Goal: Communication & Community: Answer question/provide support

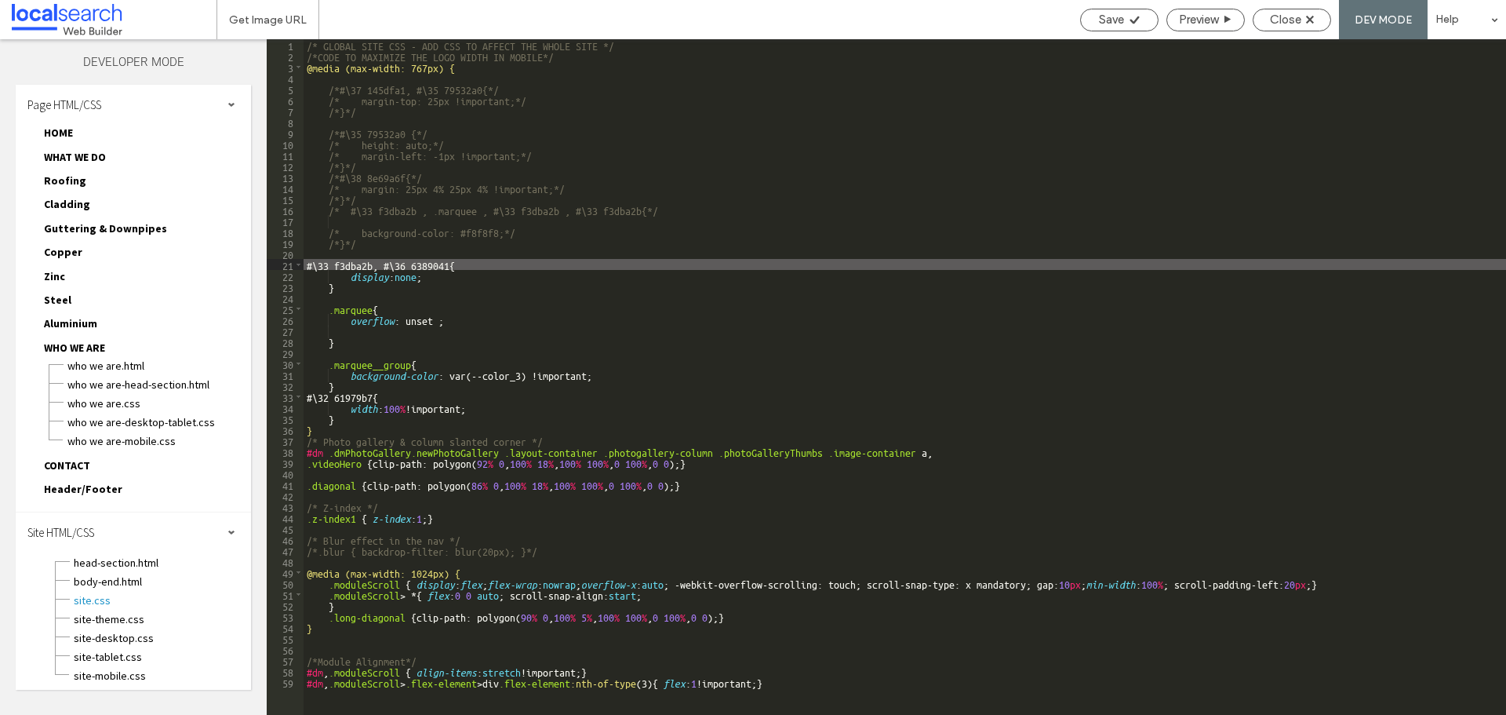
click at [435, 255] on div "/* GLOBAL SITE CSS - ADD CSS TO AFFECT THE WHOLE SITE */ /*CODE TO MAXIMIZE THE…" at bounding box center [905, 387] width 1203 height 697
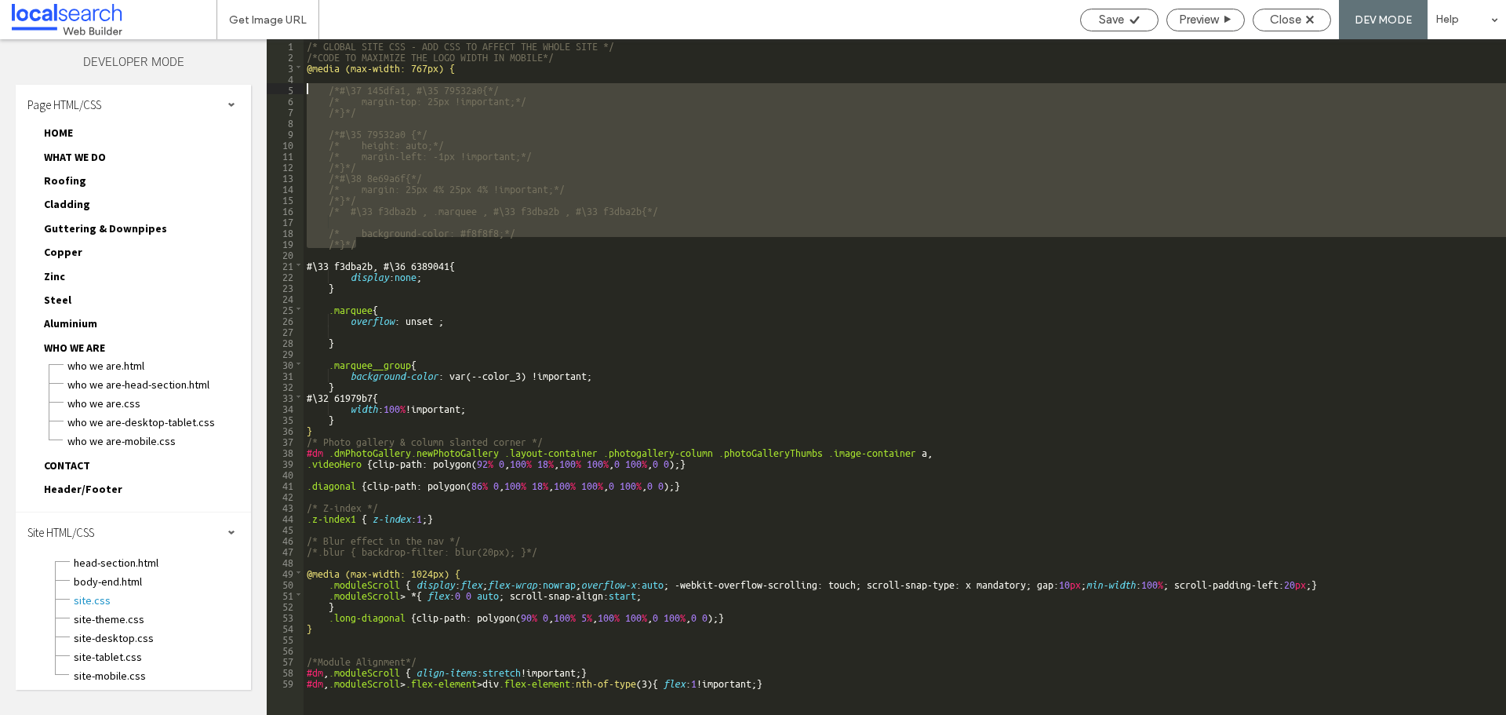
drag, startPoint x: 391, startPoint y: 246, endPoint x: 288, endPoint y: 87, distance: 188.9
click at [288, 87] on div "** 1 2 3 4 5 6 7 8 9 10 11 12 13 14 15 16 17 18 19 20 21 22 23 24 25 26 27 28 2…" at bounding box center [886, 376] width 1239 height 675
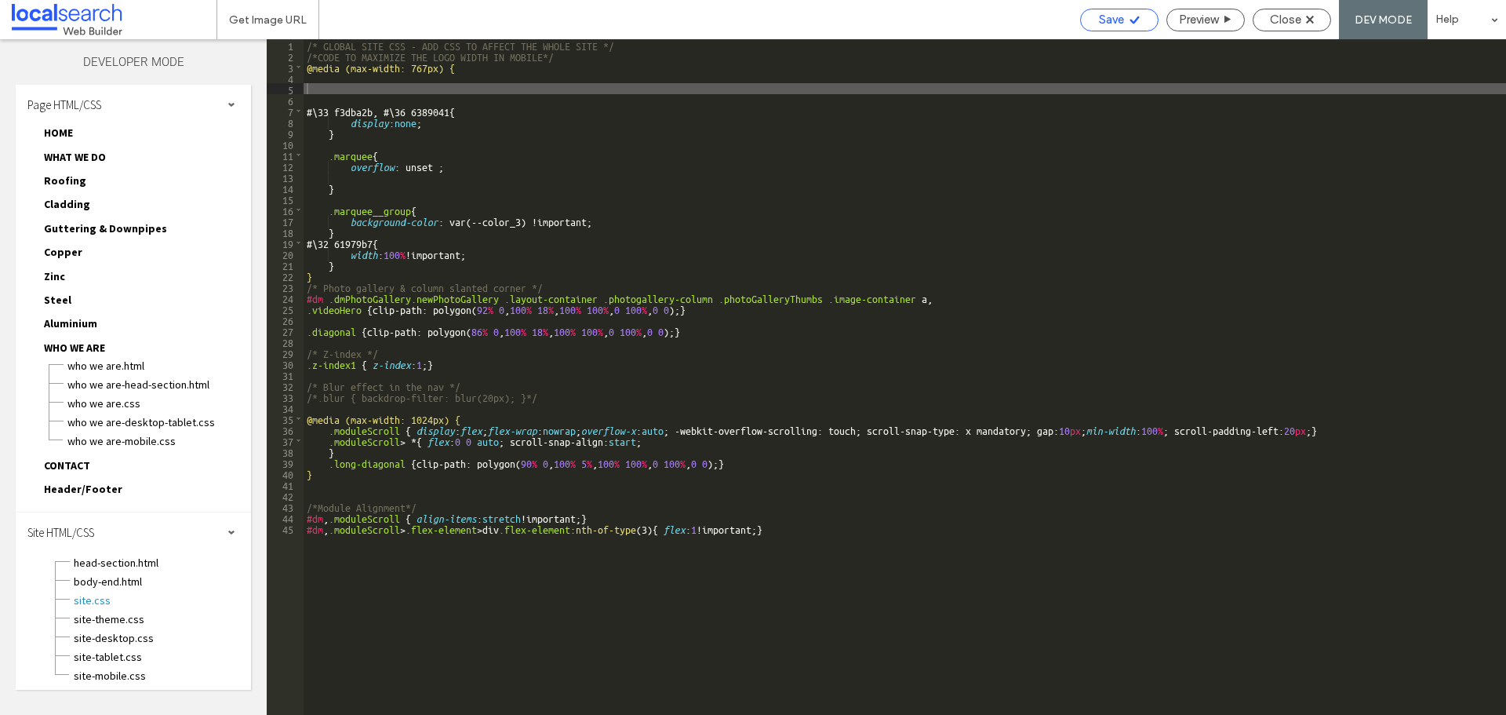
click at [1099, 17] on span "Save" at bounding box center [1111, 20] width 25 height 14
click at [1305, 3] on div "Save Preview Close DEV MODE Help" at bounding box center [1289, 19] width 434 height 39
click at [1294, 23] on span "Close" at bounding box center [1285, 20] width 31 height 14
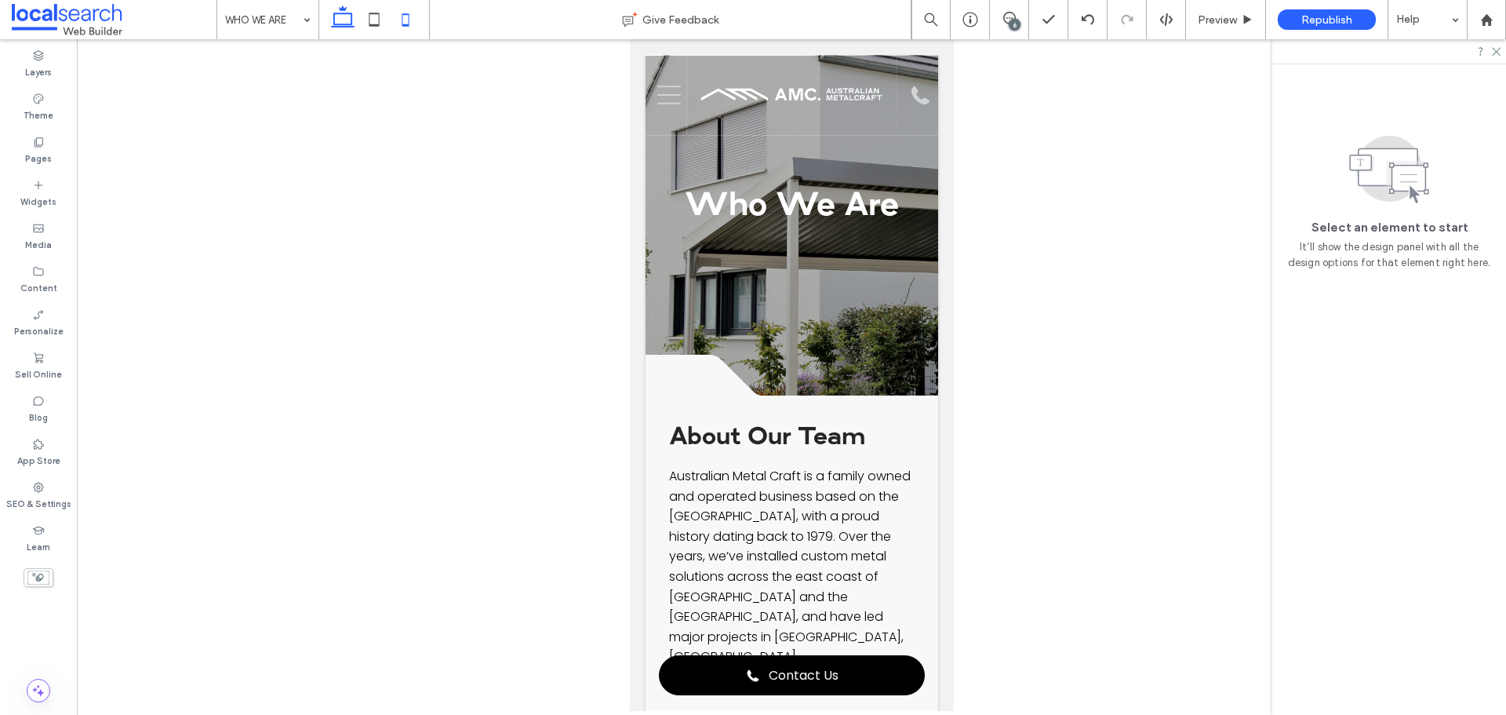
click at [334, 9] on icon at bounding box center [342, 19] width 31 height 31
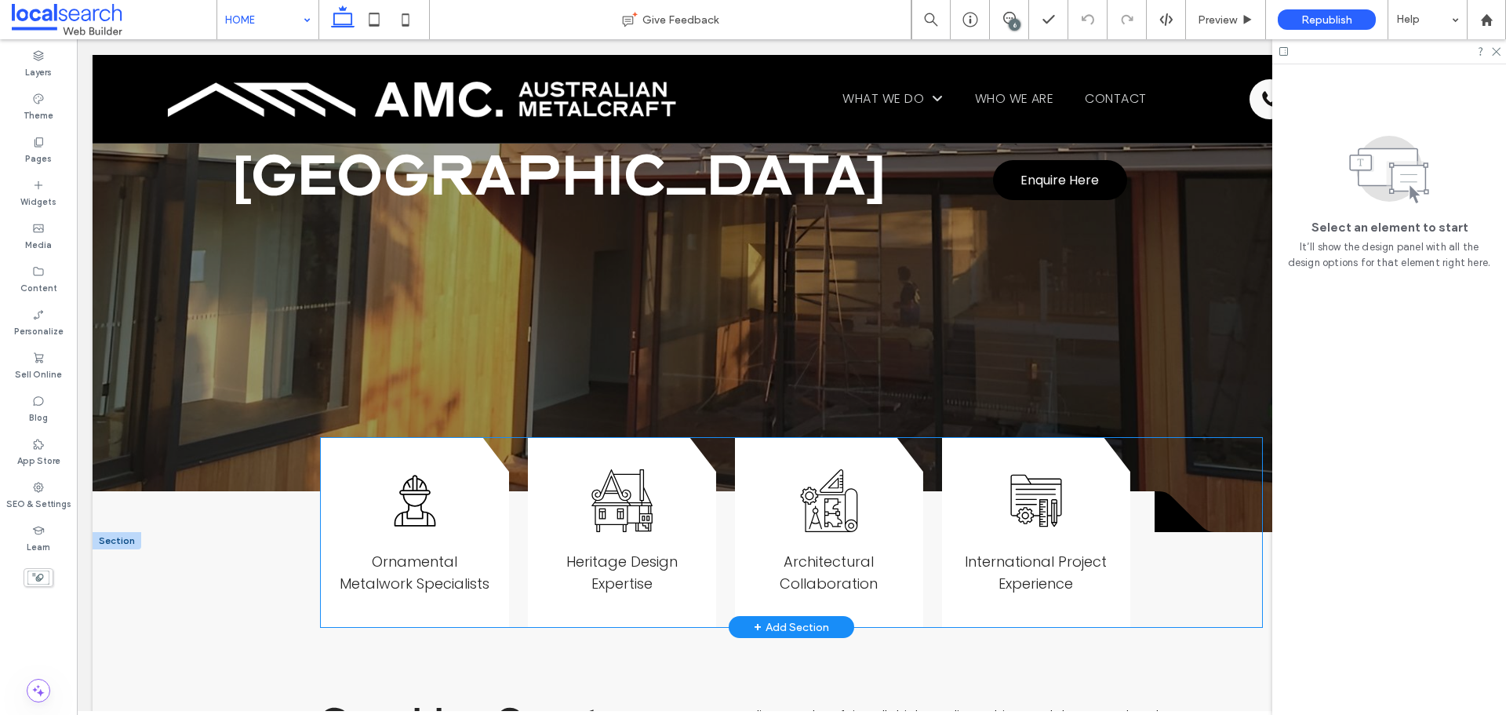
click at [1174, 470] on div "Worker Icon Ornamental Metalwork Specialists Heritage Design Icon Heritage Desi…" at bounding box center [791, 533] width 941 height 190
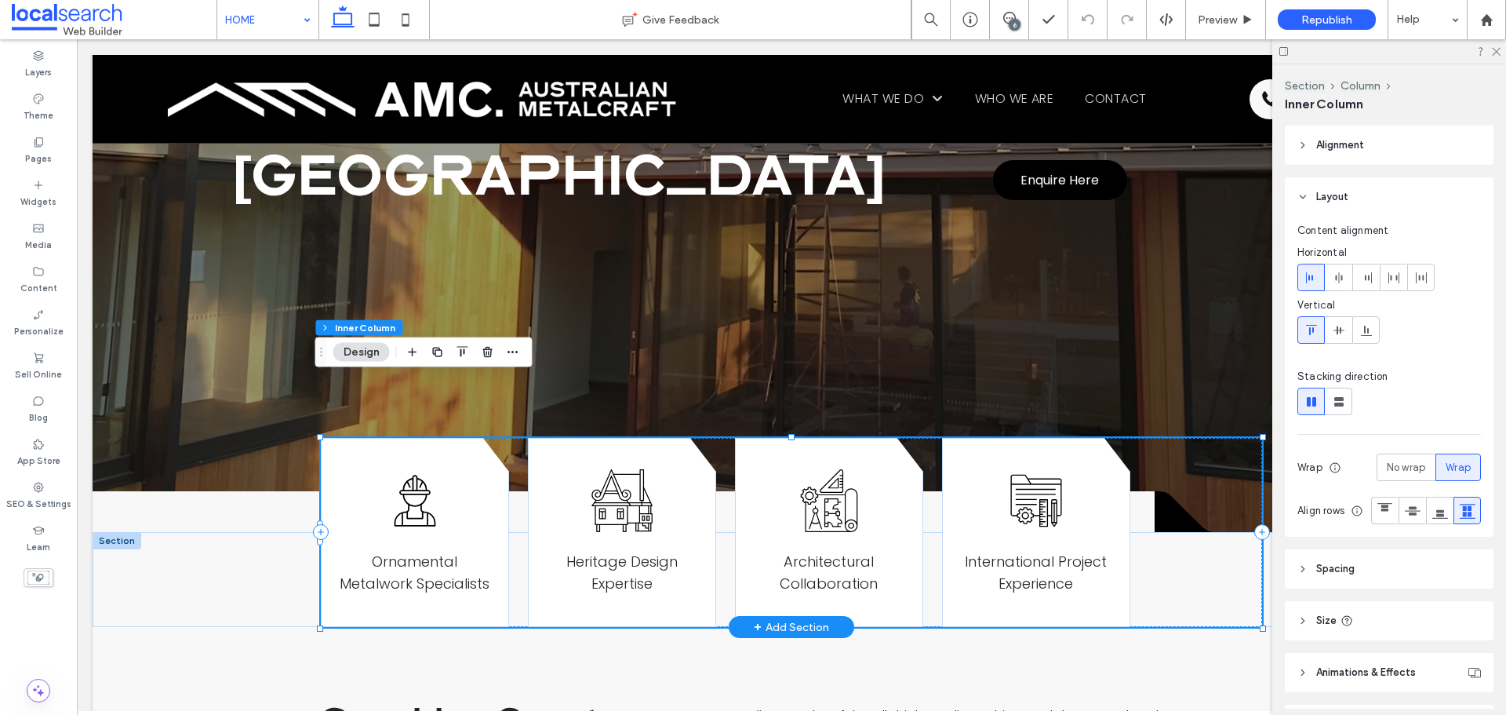
click at [1174, 470] on div "Worker Icon Ornamental Metalwork Specialists Heritage Design Icon Heritage Desi…" at bounding box center [791, 533] width 941 height 190
click at [1162, 465] on div "Worker Icon Ornamental Metalwork Specialists Heritage Design Icon Heritage Desi…" at bounding box center [791, 533] width 941 height 190
click at [1152, 474] on div "Worker Icon Ornamental Metalwork Specialists Heritage Design Icon Heritage Desi…" at bounding box center [791, 533] width 941 height 190
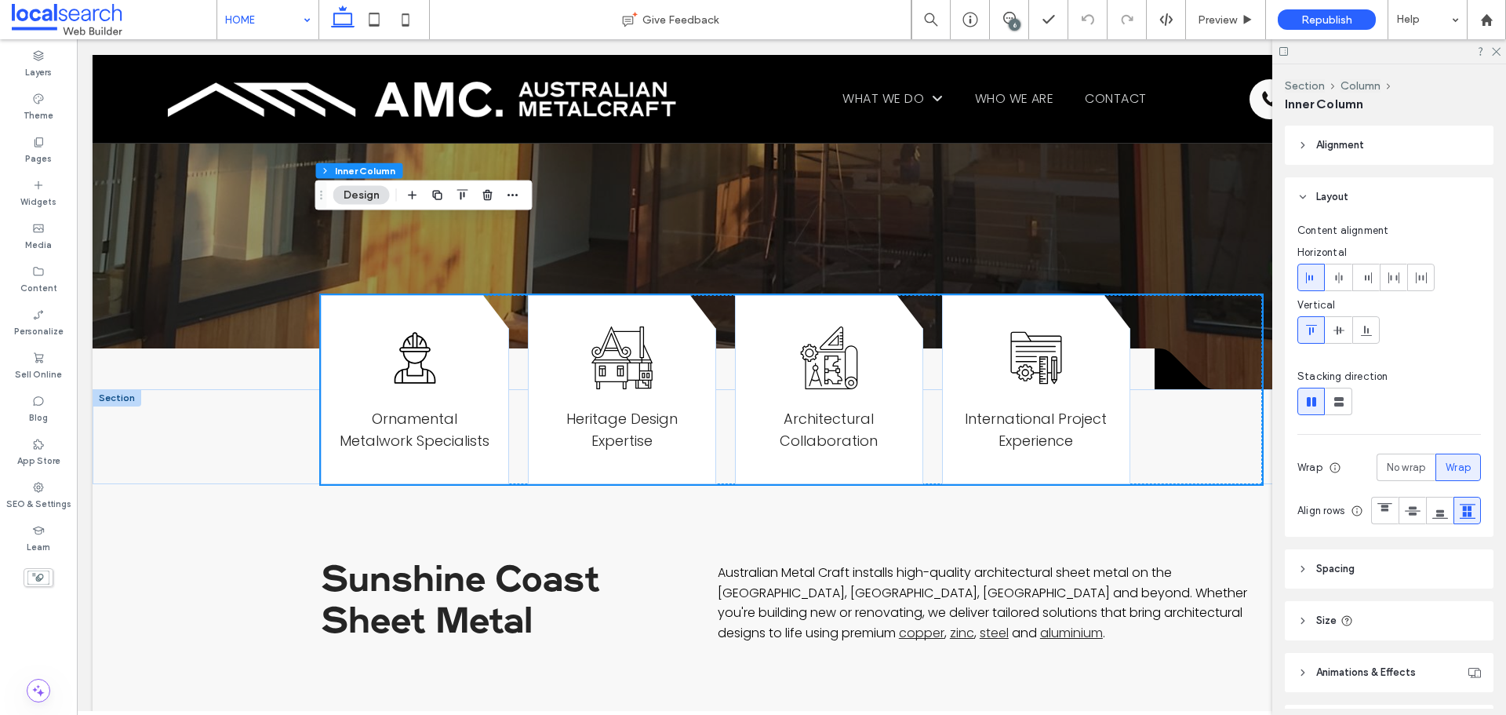
scroll to position [471, 0]
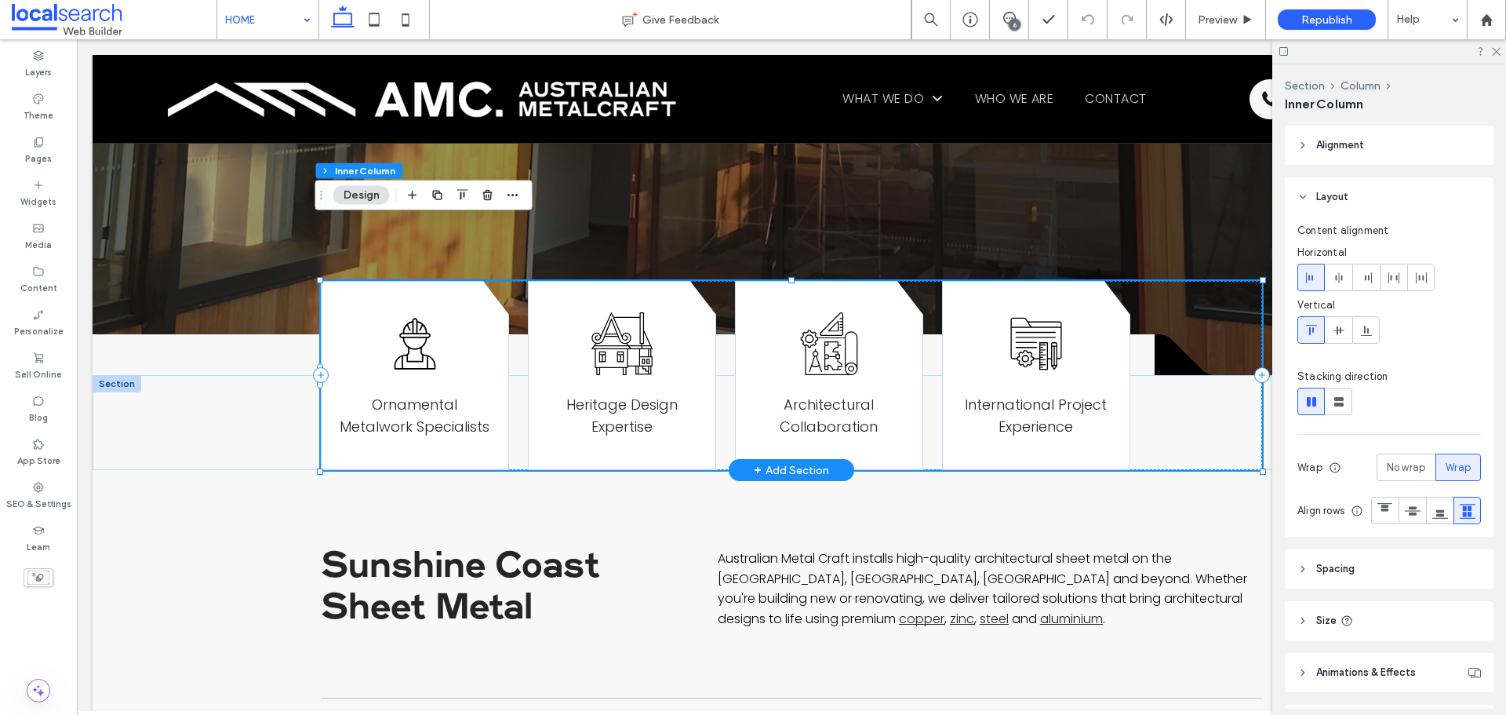
click at [1165, 305] on div "Worker Icon Ornamental Metalwork Specialists Heritage Design Icon Heritage Desi…" at bounding box center [791, 376] width 941 height 190
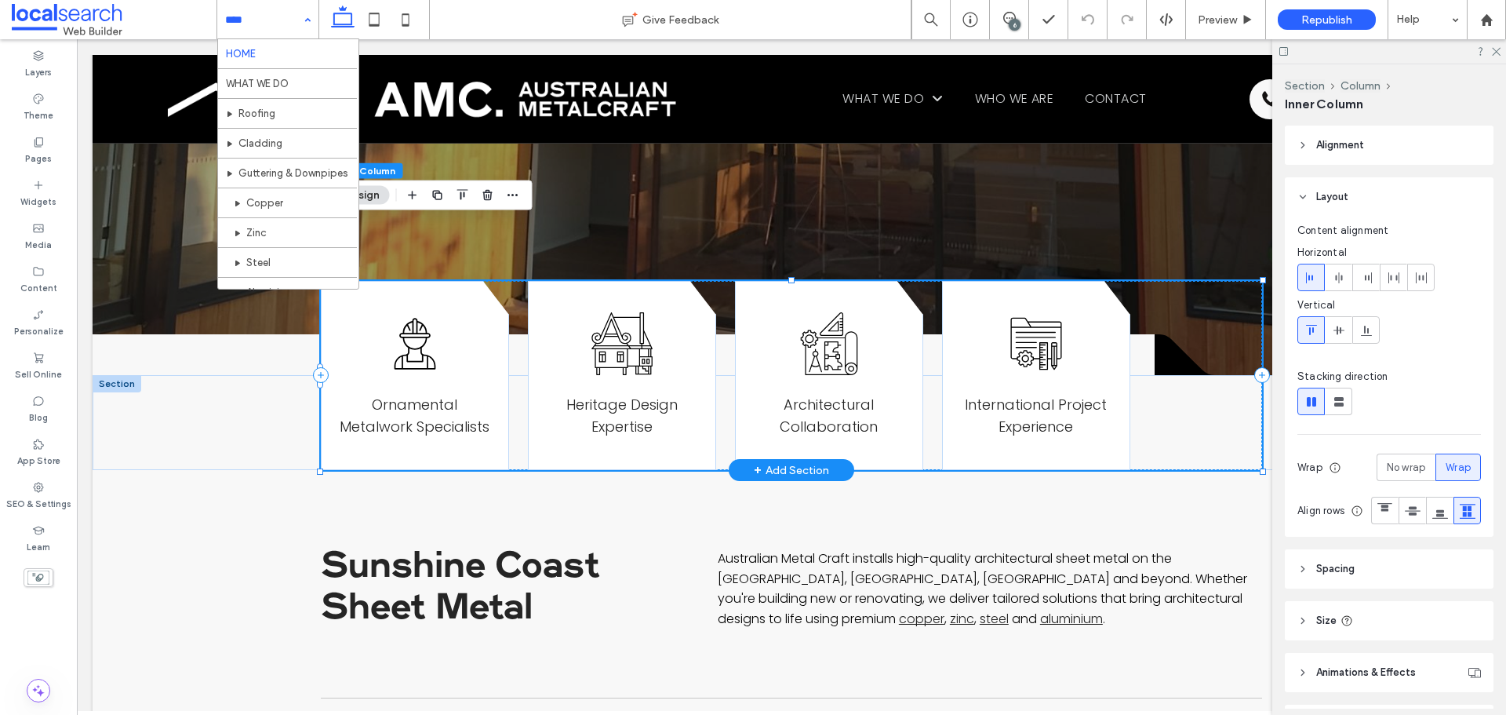
click at [1165, 305] on div "Worker Icon Ornamental Metalwork Specialists Heritage Design Icon Heritage Desi…" at bounding box center [791, 376] width 941 height 190
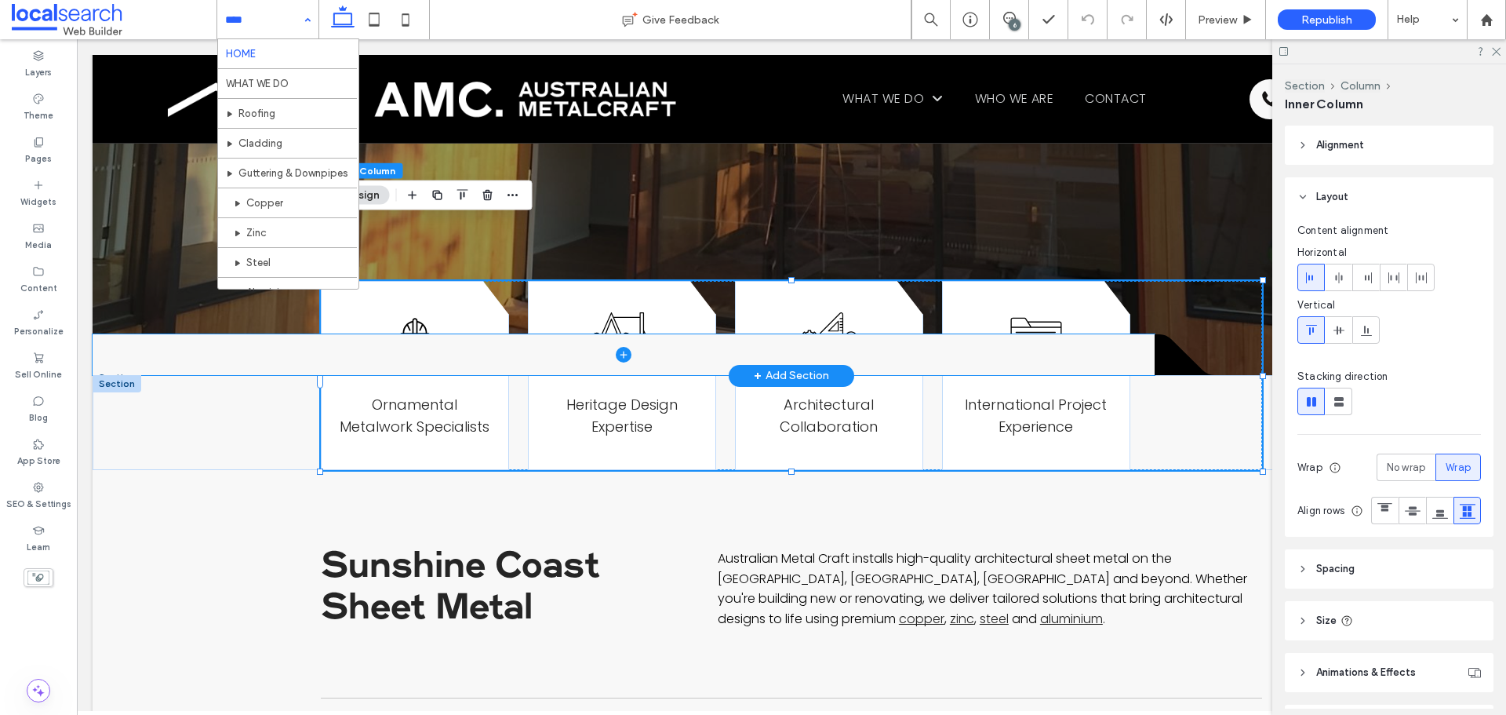
click at [247, 334] on span at bounding box center [624, 354] width 1062 height 41
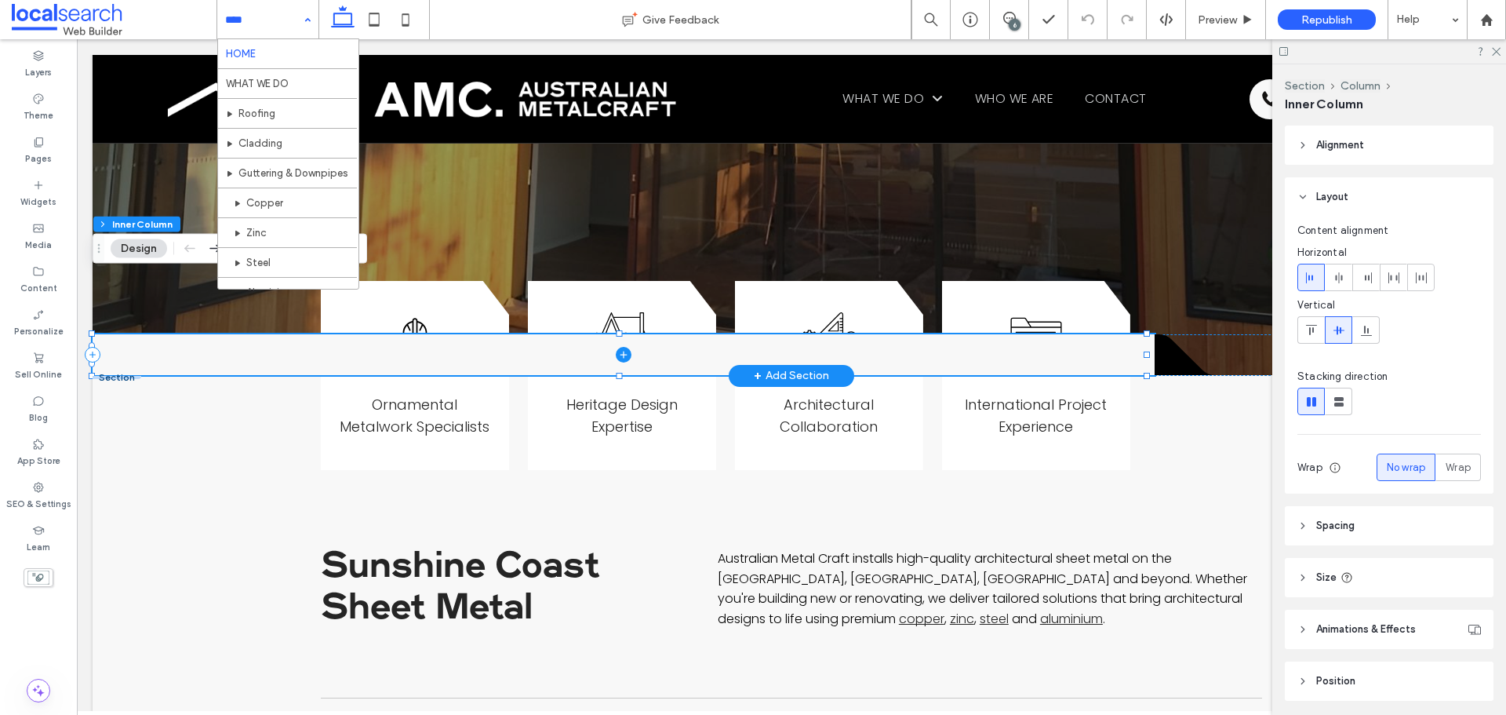
click at [247, 334] on span at bounding box center [624, 354] width 1062 height 41
click at [1165, 334] on icon at bounding box center [1190, 355] width 71 height 42
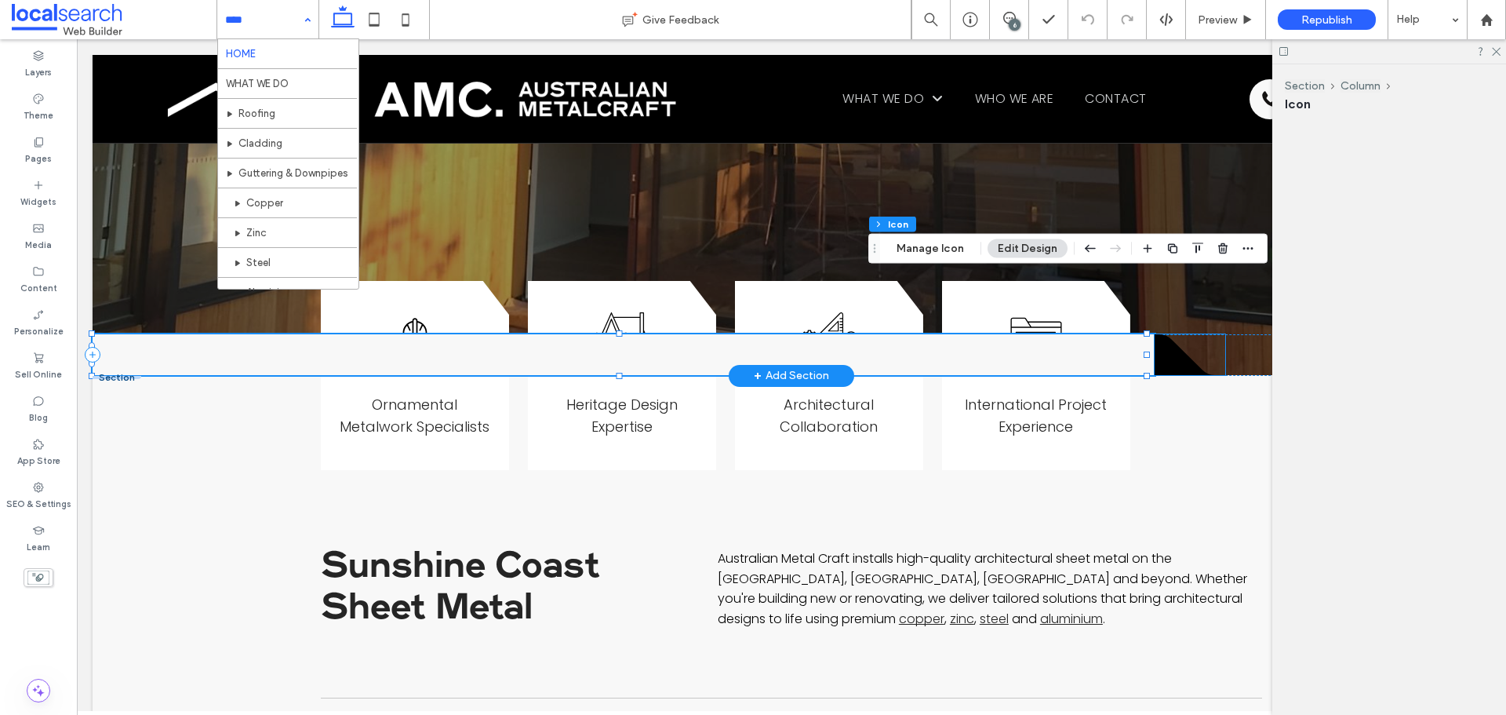
click at [1165, 334] on icon at bounding box center [1190, 355] width 71 height 42
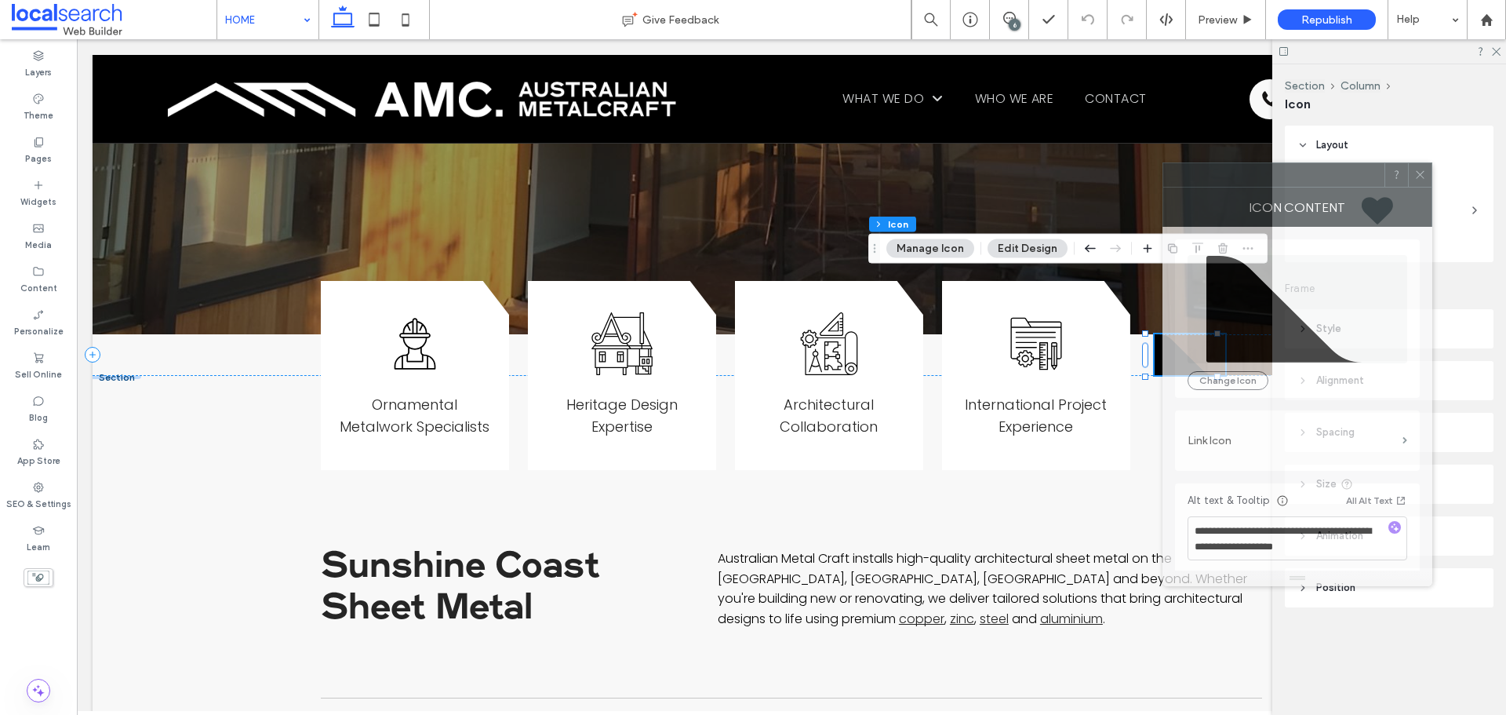
drag, startPoint x: 1381, startPoint y: 162, endPoint x: 963, endPoint y: 217, distance: 421.7
click at [1163, 187] on div at bounding box center [1273, 175] width 221 height 24
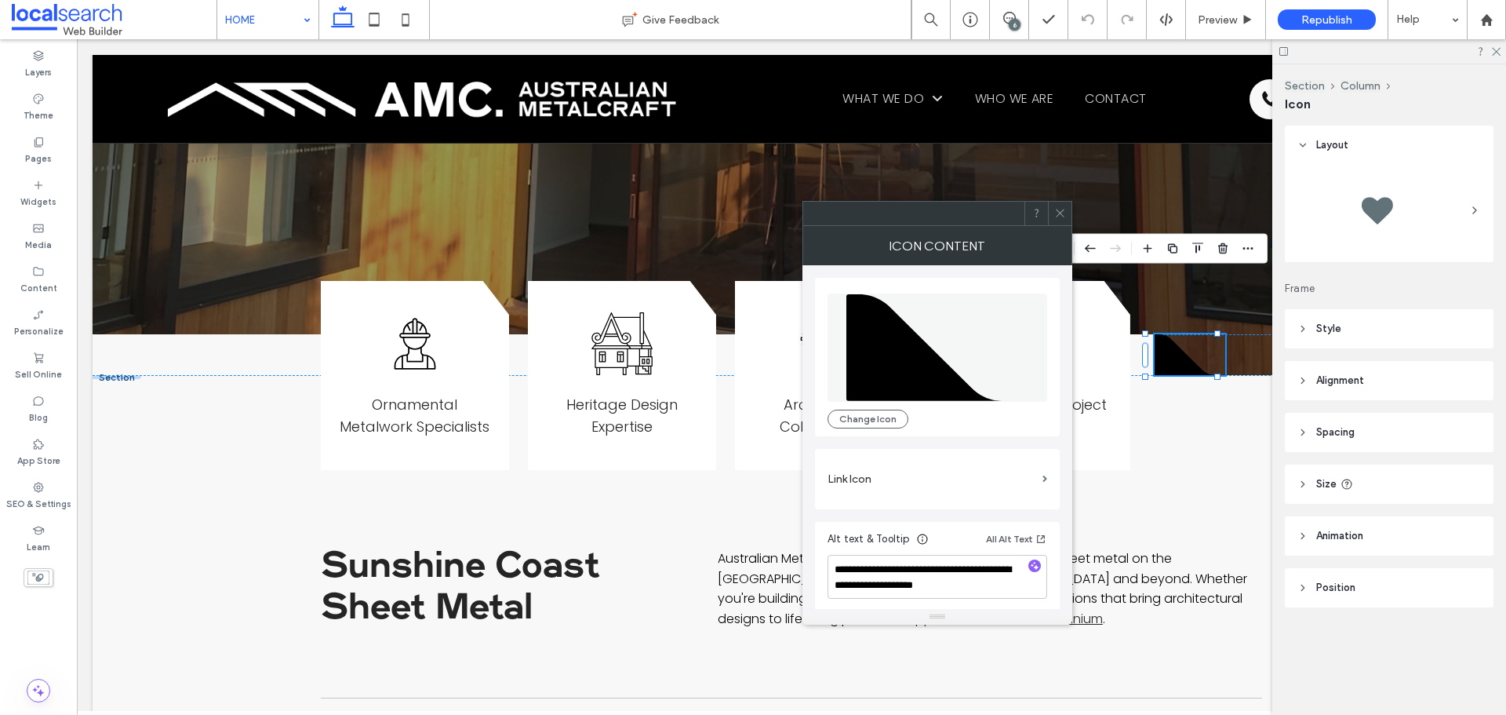
click at [1440, 326] on header "Style" at bounding box center [1389, 328] width 209 height 39
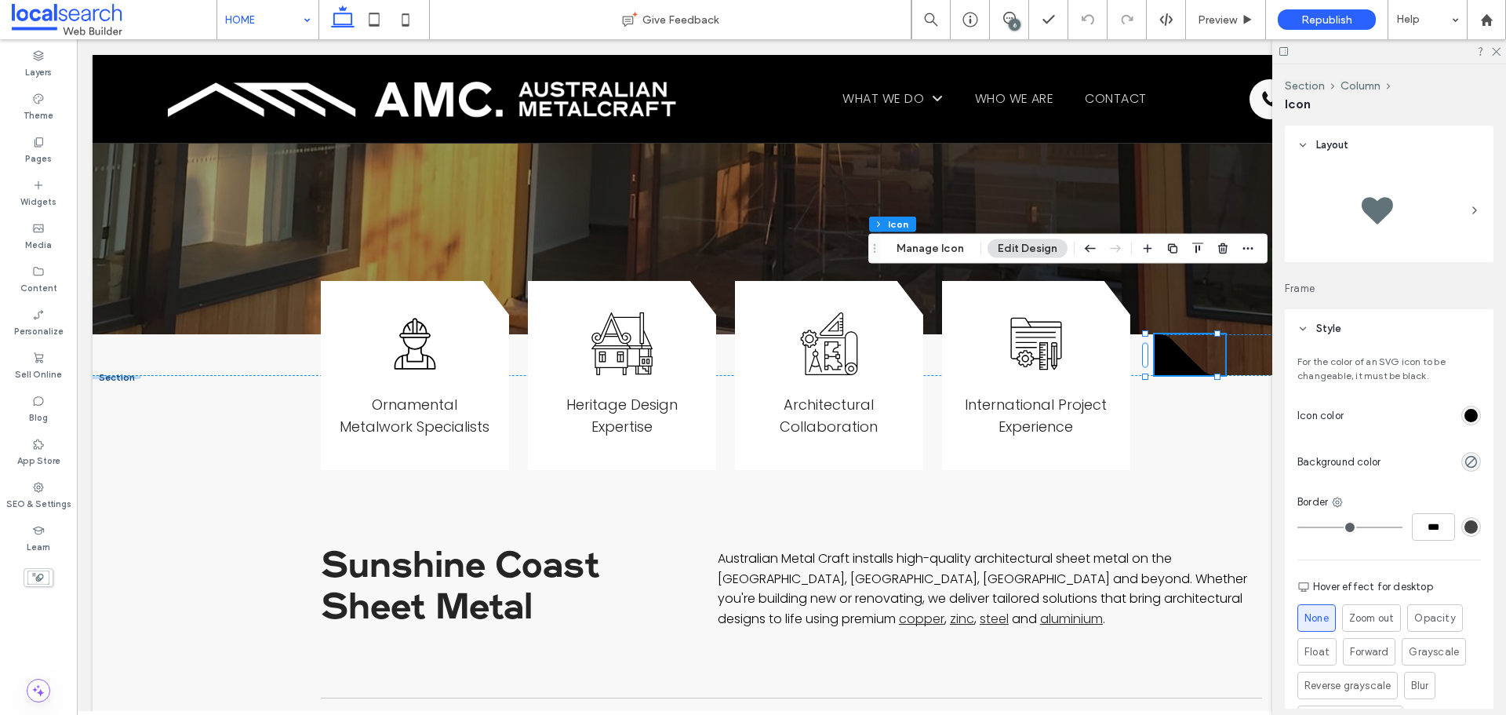
click at [1466, 415] on div "rgb(0, 0, 0)" at bounding box center [1471, 415] width 13 height 13
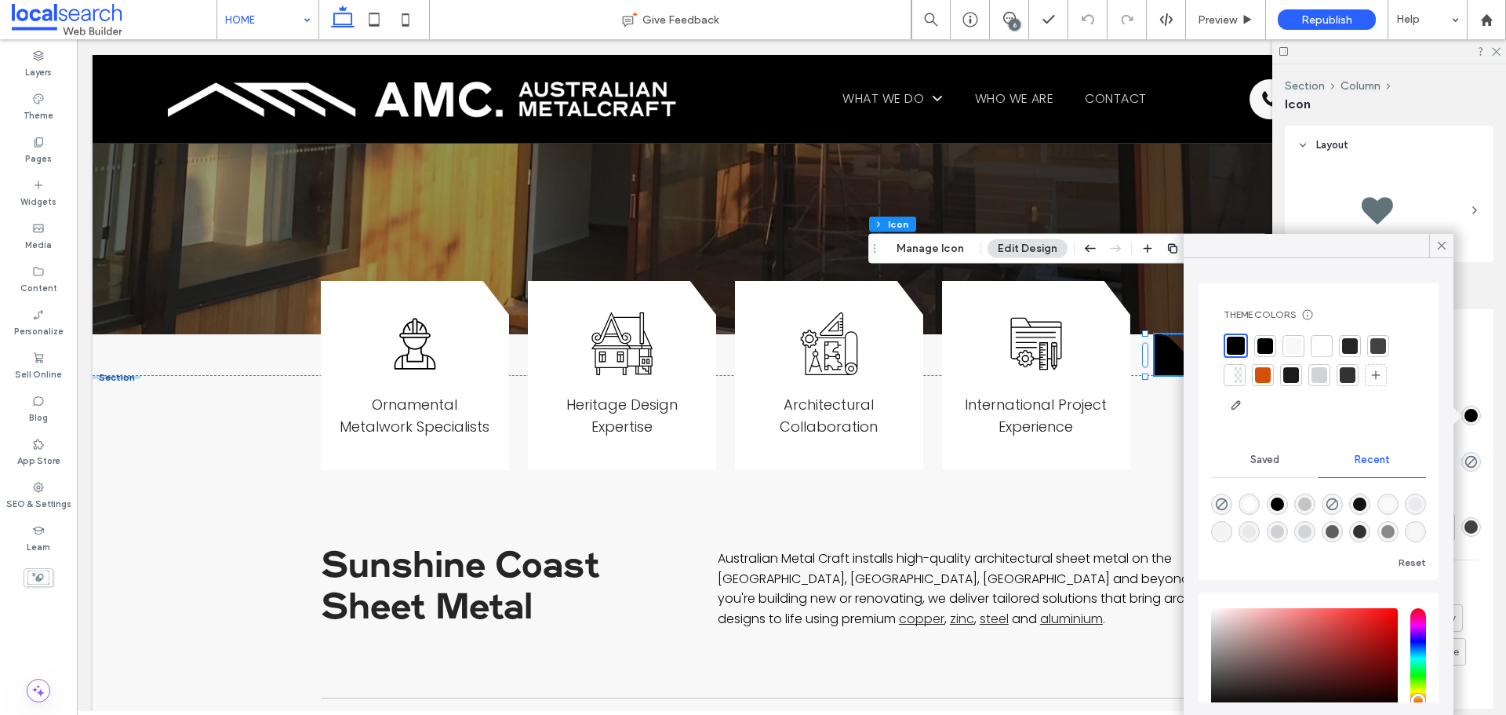
click at [1330, 344] on div at bounding box center [1322, 346] width 22 height 22
click at [1446, 246] on icon at bounding box center [1442, 245] width 14 height 14
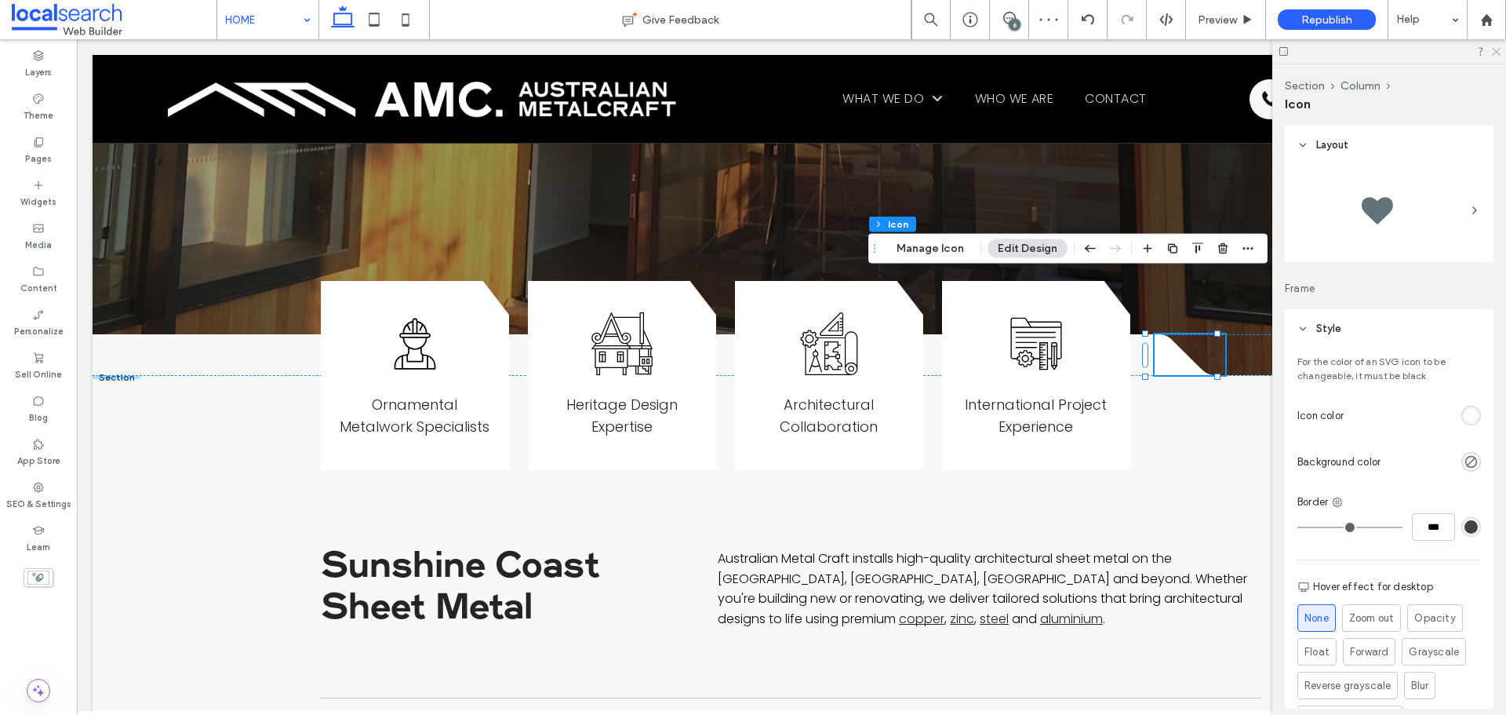
click at [1498, 53] on icon at bounding box center [1496, 50] width 10 height 10
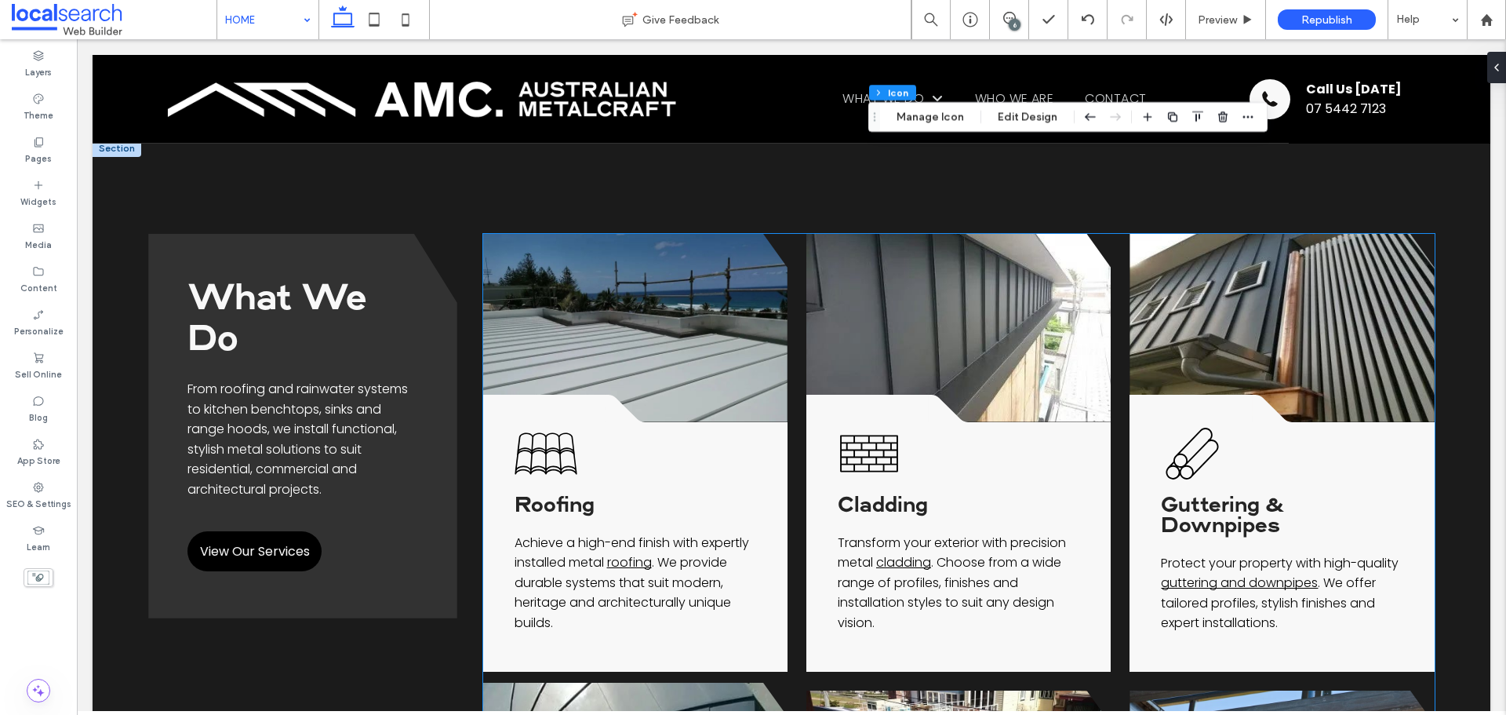
scroll to position [1883, 0]
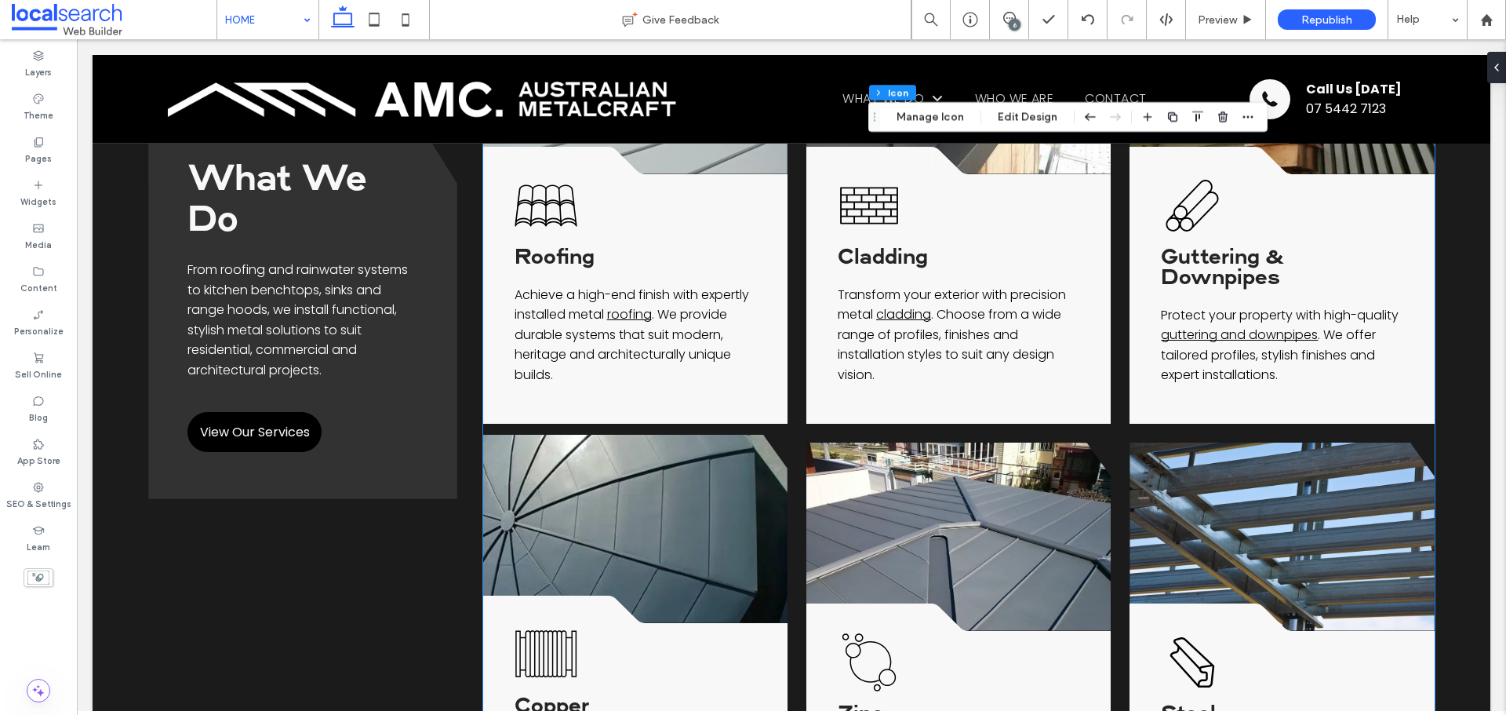
click at [606, 595] on icon at bounding box center [628, 608] width 47 height 27
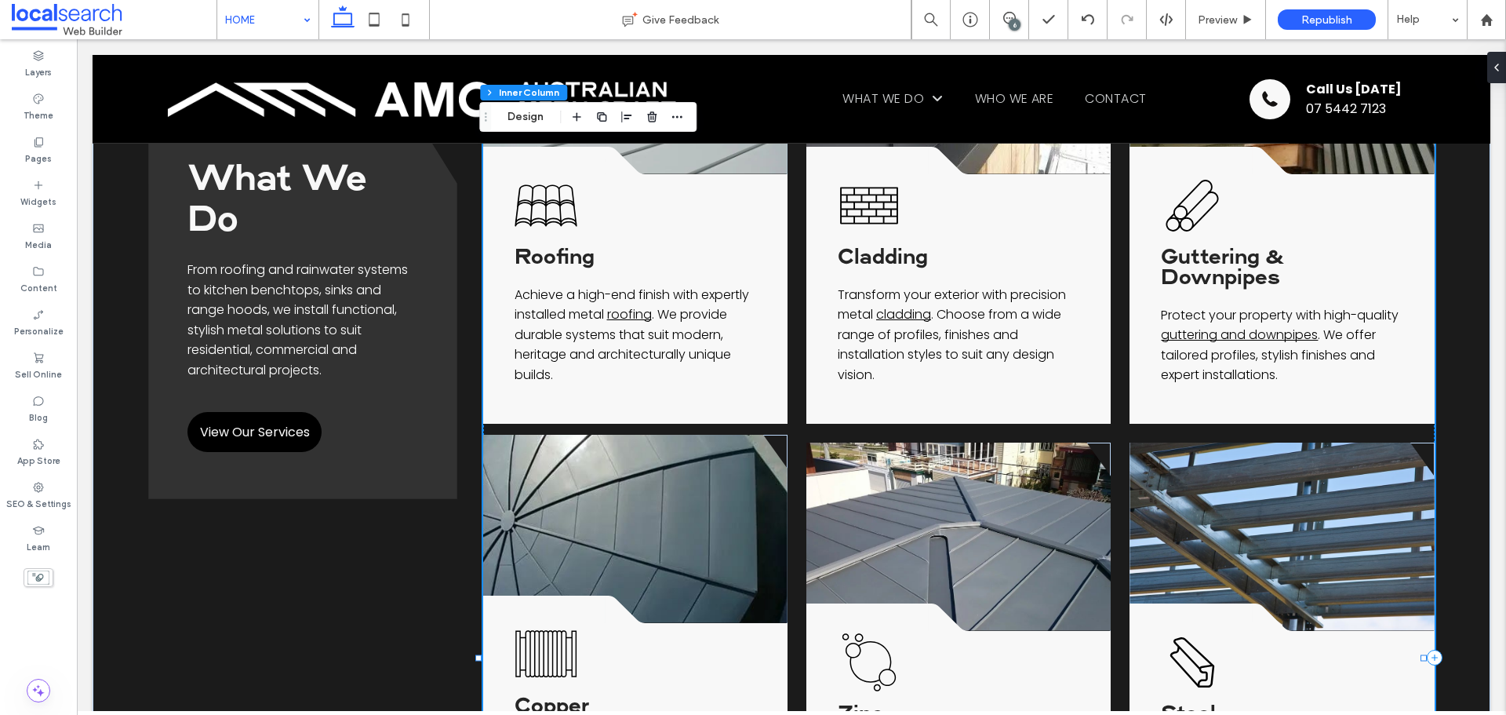
click at [606, 595] on icon at bounding box center [628, 608] width 47 height 27
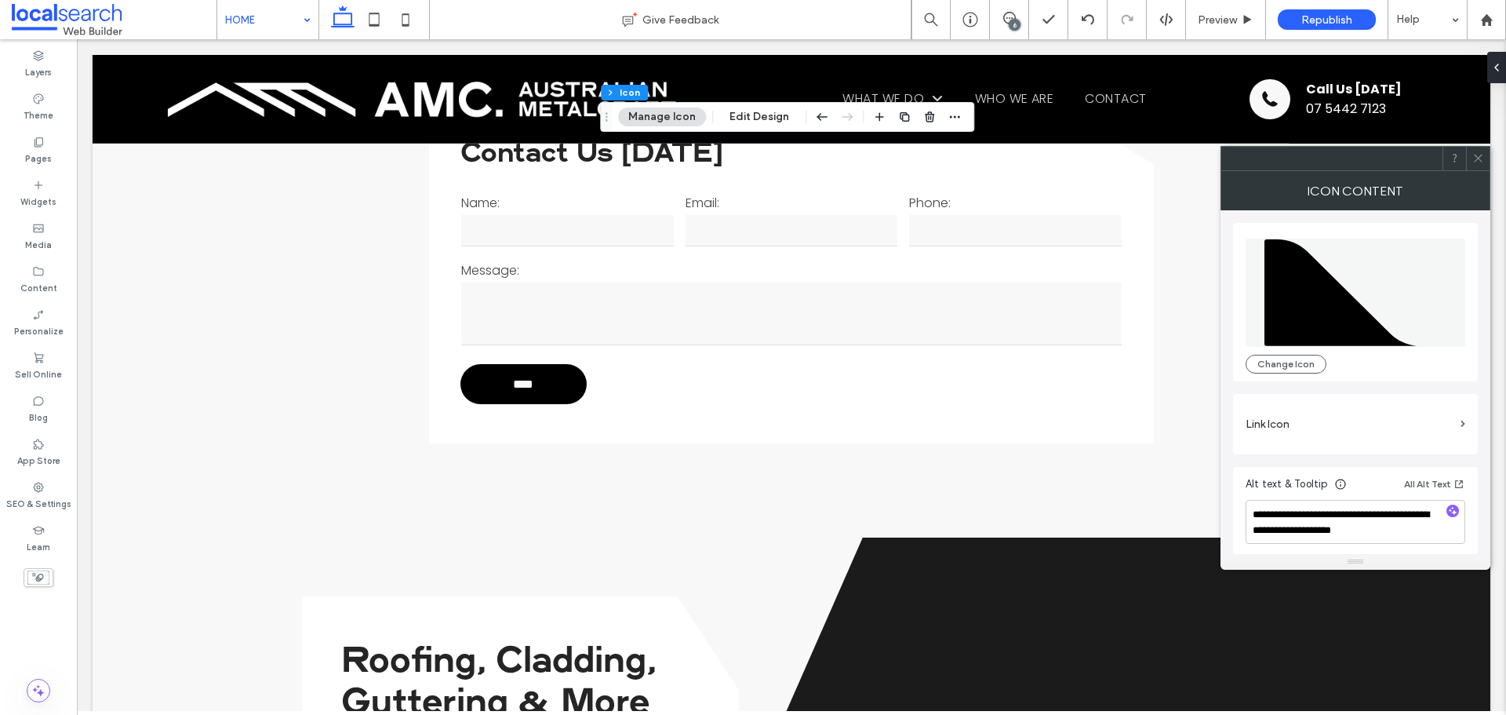
scroll to position [3452, 0]
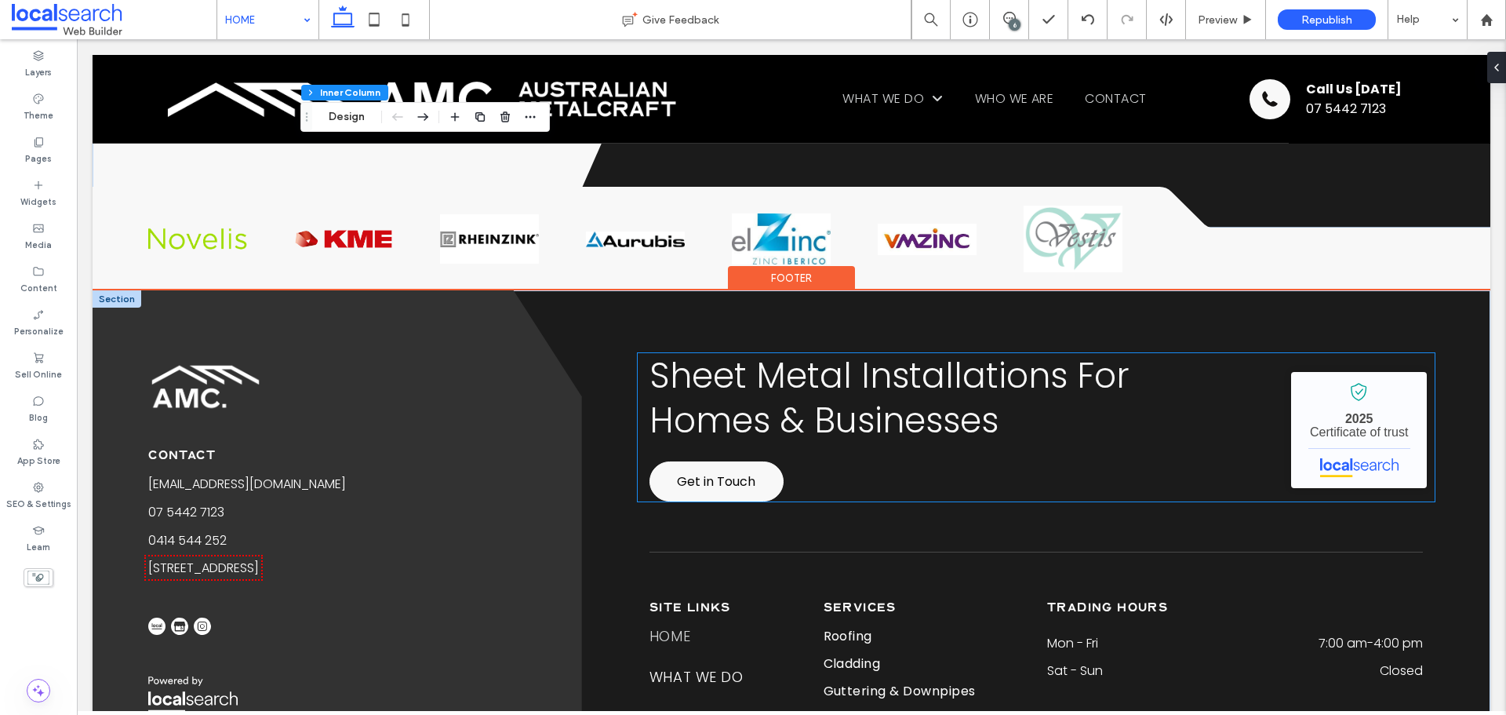
scroll to position [4399, 0]
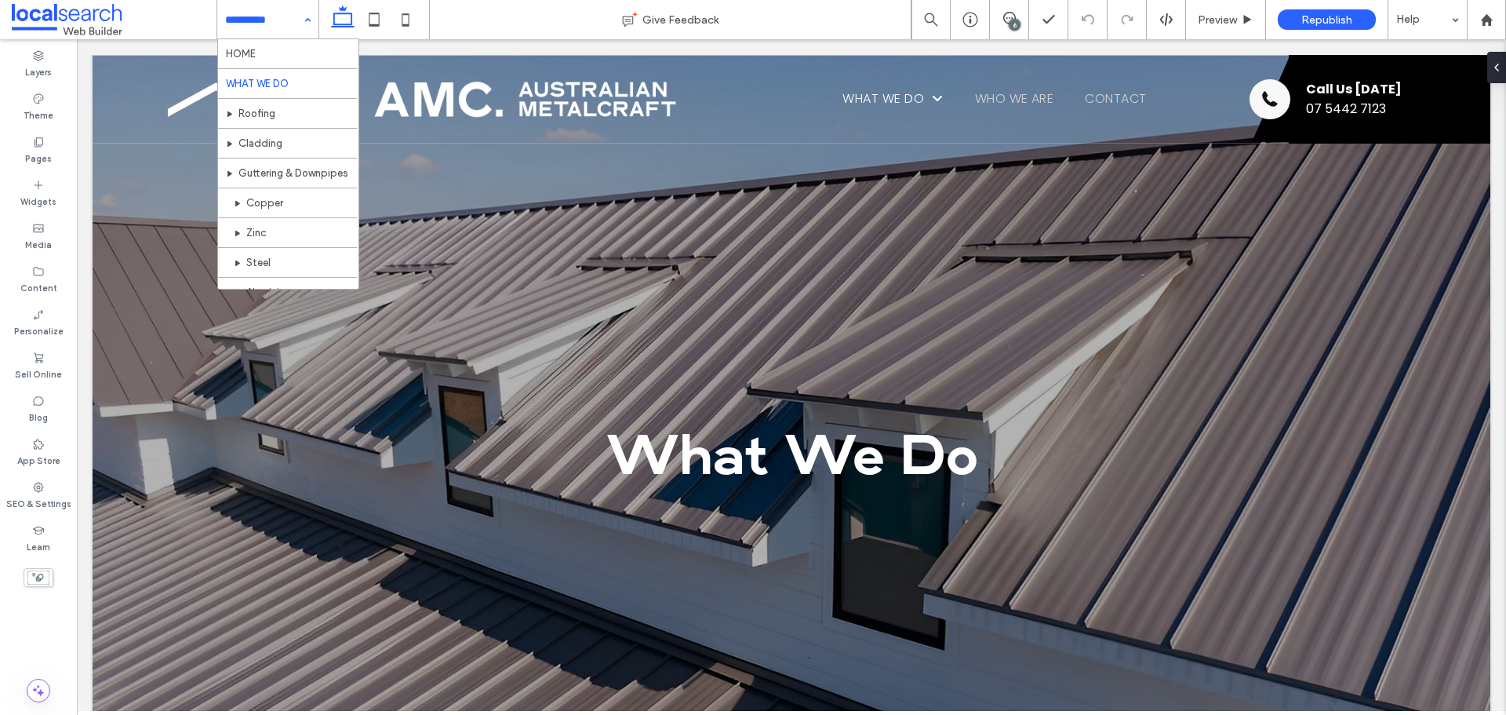
click at [232, 9] on input at bounding box center [264, 19] width 78 height 39
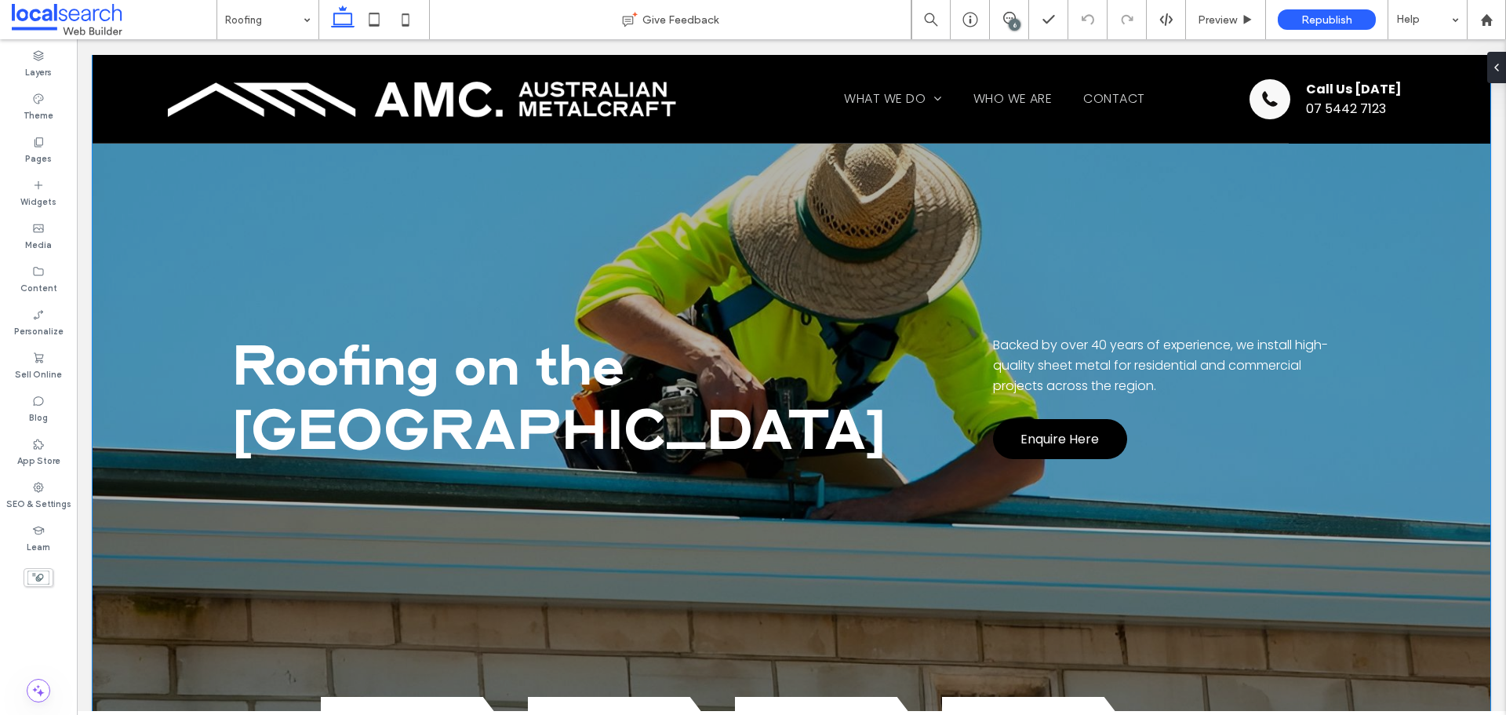
scroll to position [549, 0]
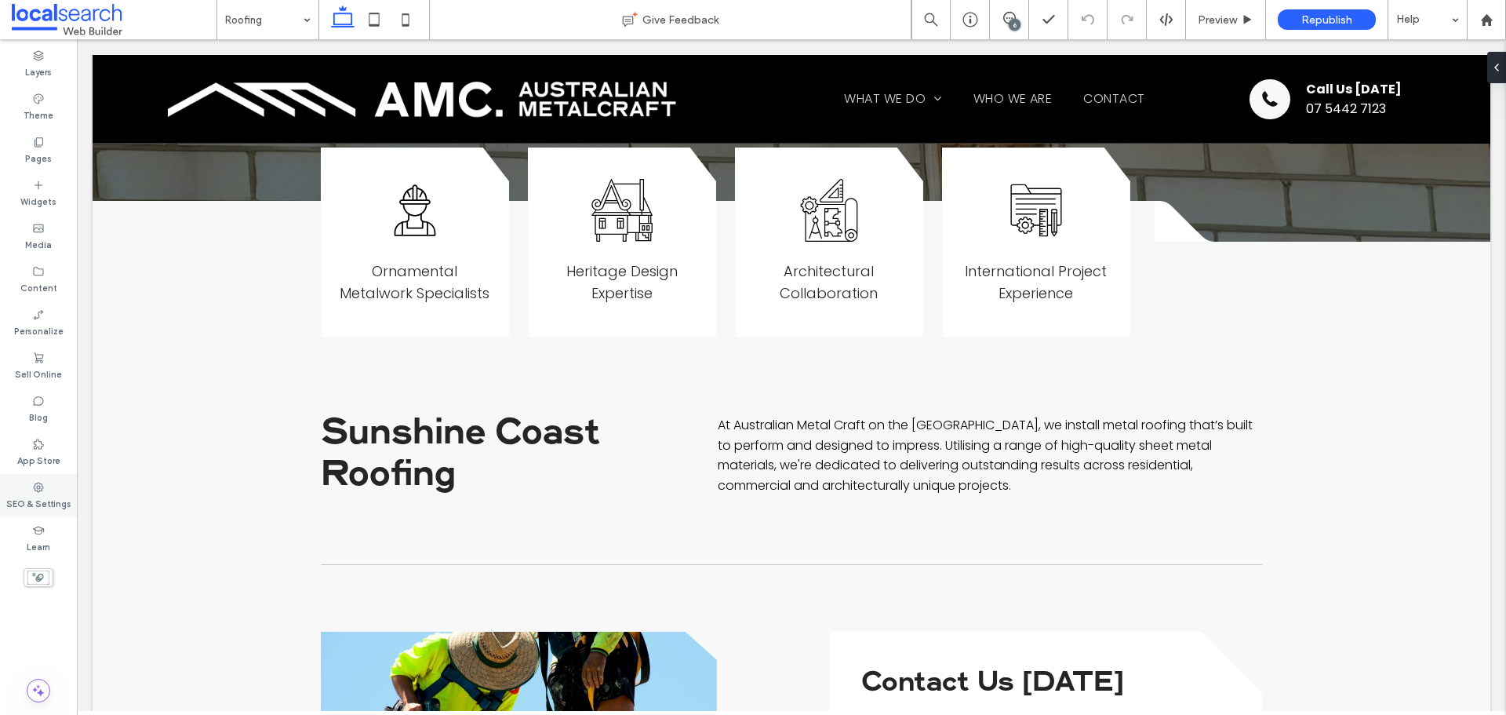
click at [39, 492] on icon at bounding box center [38, 487] width 13 height 13
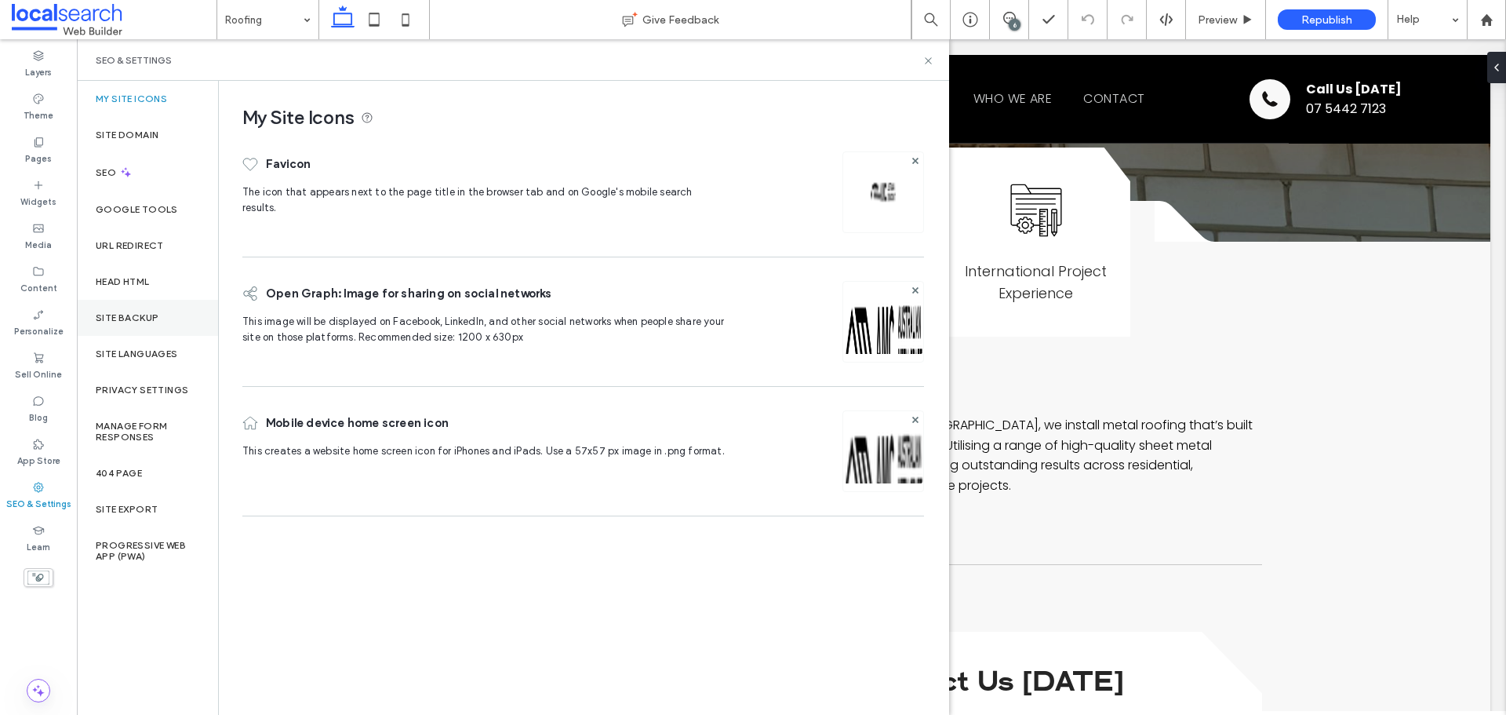
click at [147, 316] on label "Site Backup" at bounding box center [127, 317] width 63 height 11
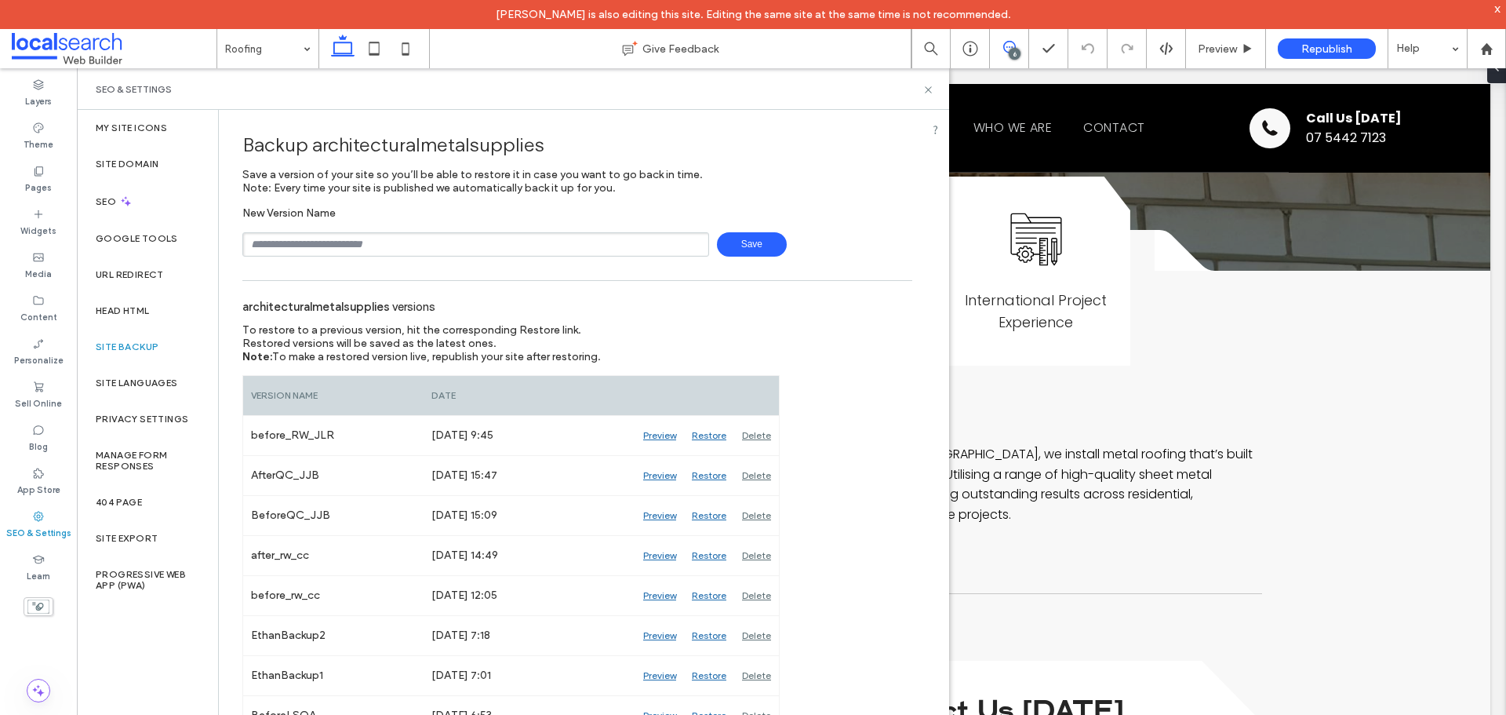
click at [1019, 42] on span at bounding box center [1009, 47] width 38 height 13
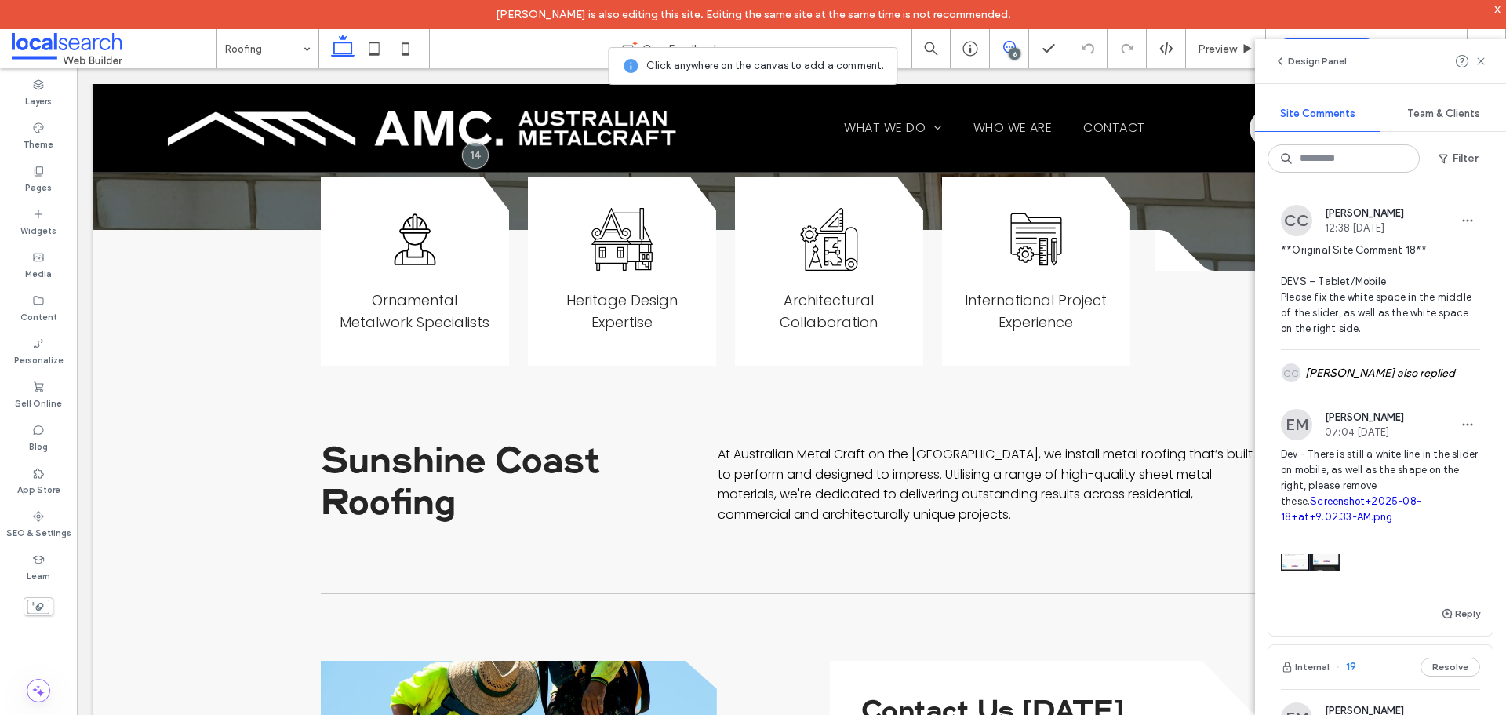
scroll to position [78, 0]
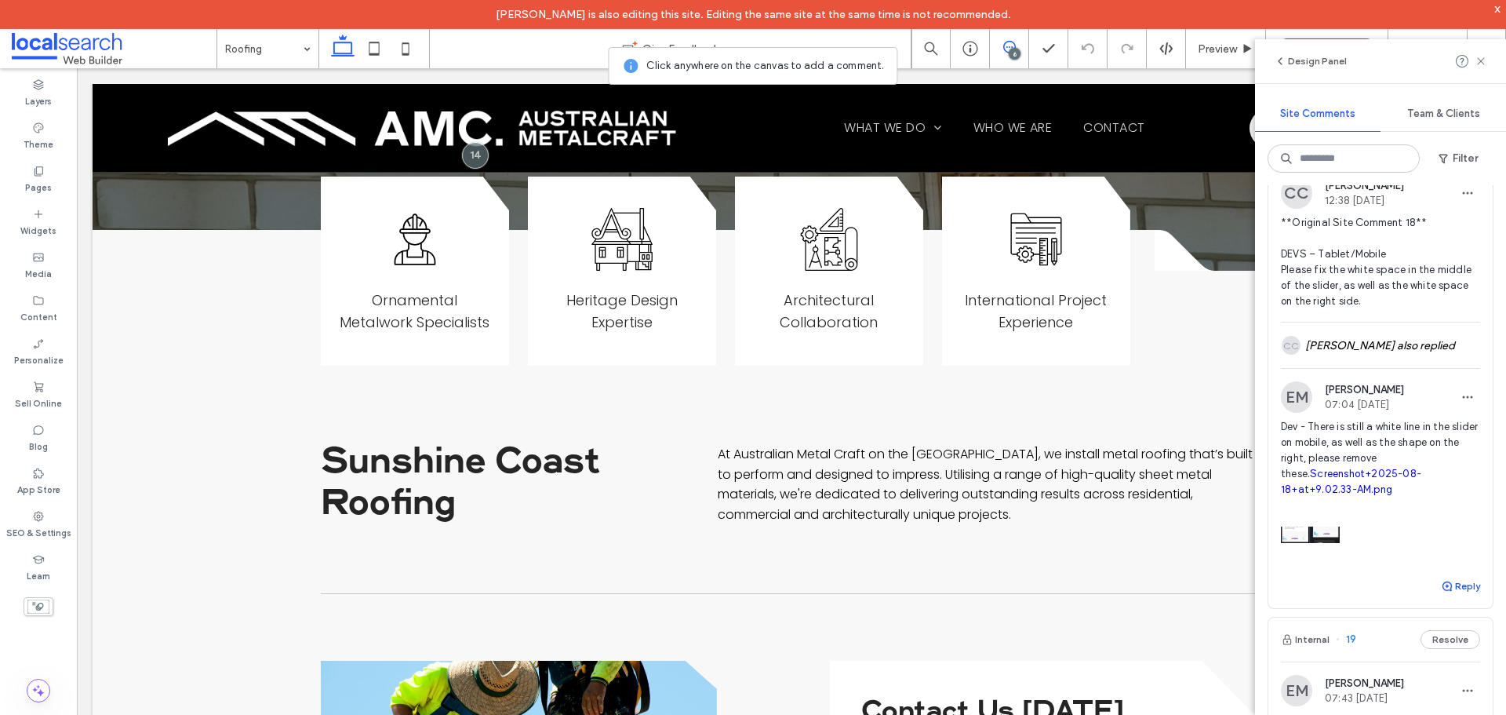
click at [1449, 595] on button "Reply" at bounding box center [1460, 586] width 39 height 19
click at [1424, 603] on textarea at bounding box center [1380, 616] width 199 height 78
type textarea "**********"
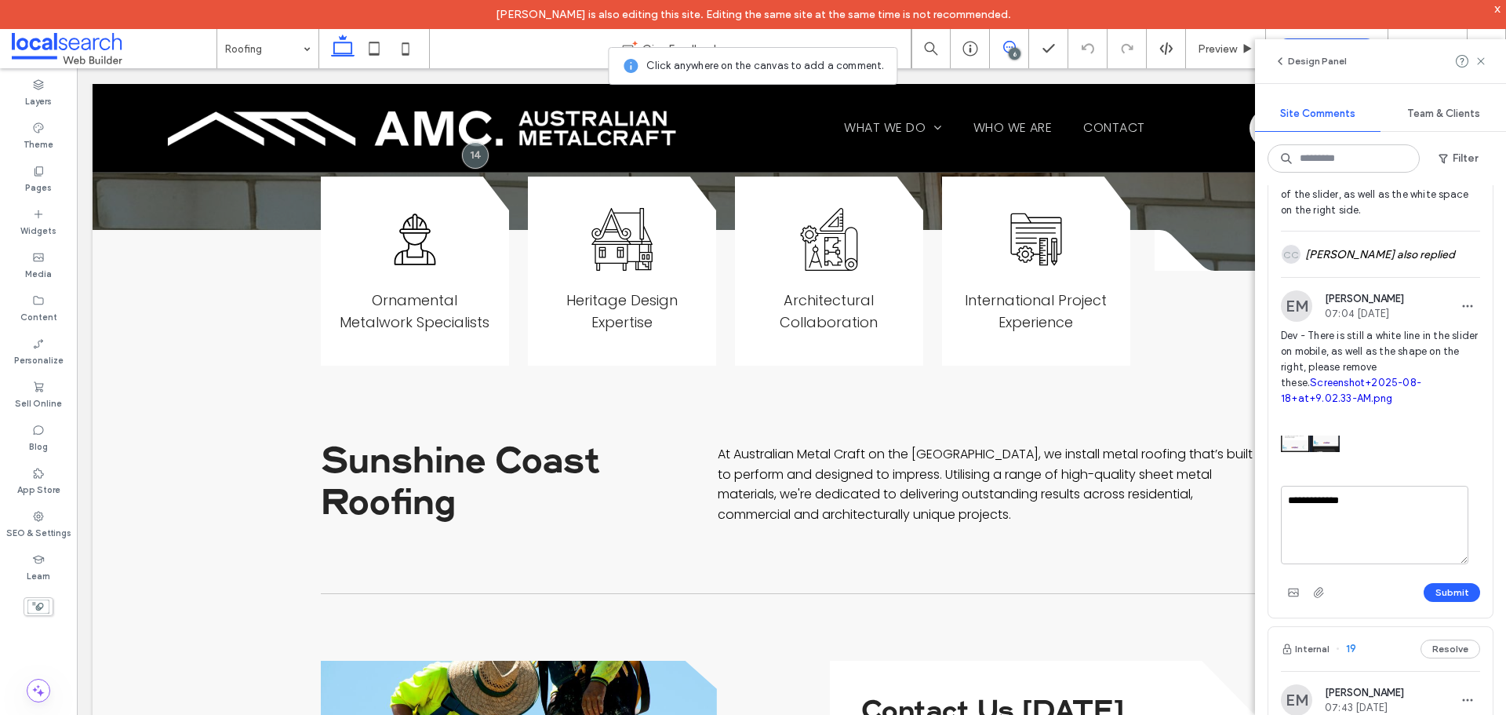
scroll to position [314, 0]
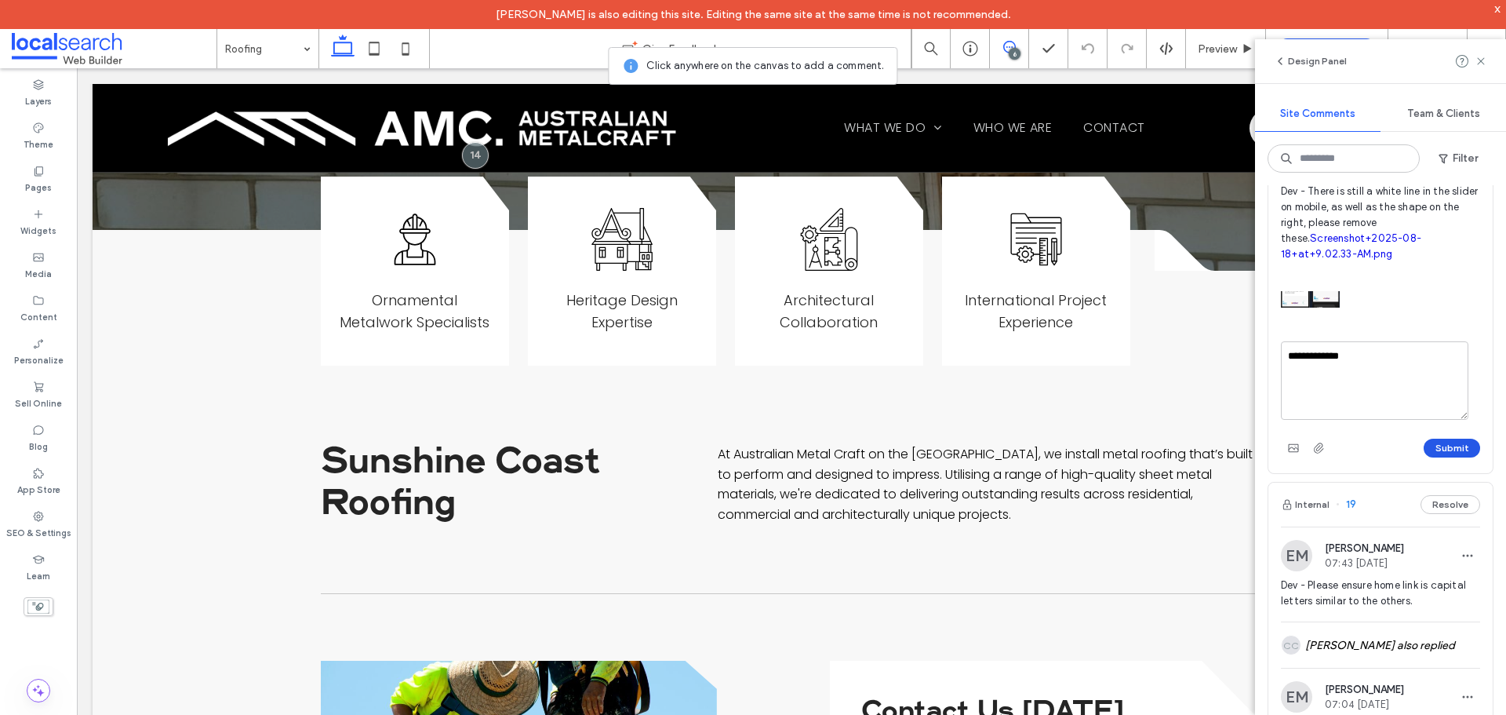
click at [1446, 457] on button "Submit" at bounding box center [1452, 448] width 56 height 19
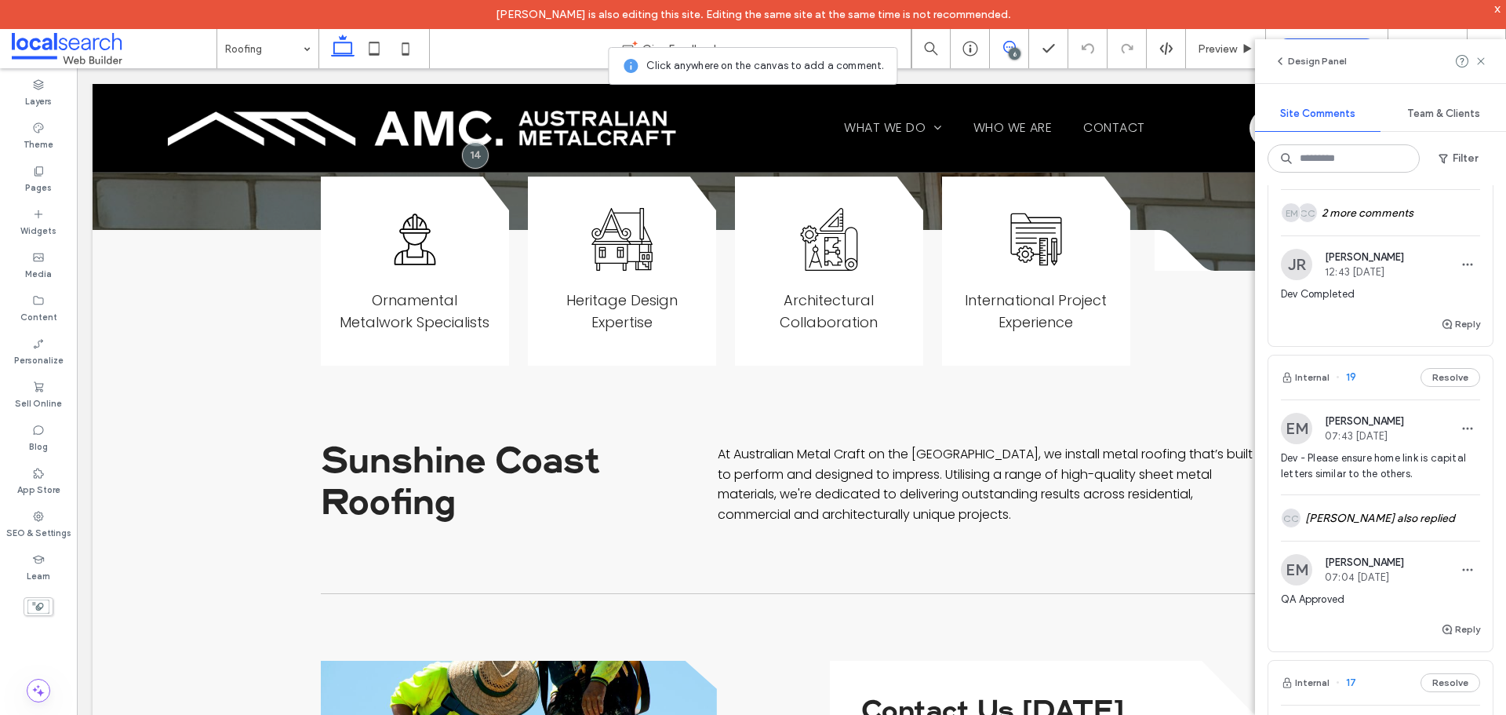
scroll to position [78, 0]
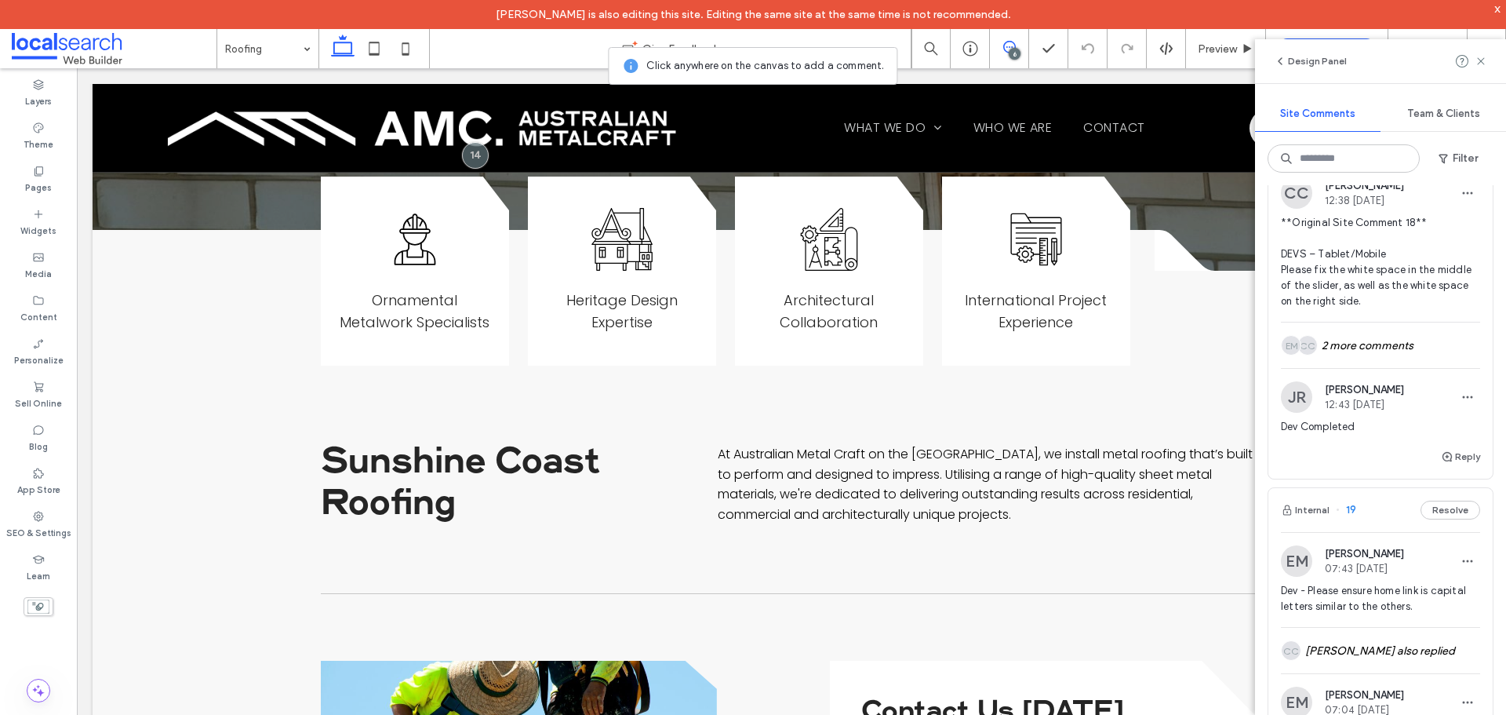
drag, startPoint x: 1346, startPoint y: 337, endPoint x: 1421, endPoint y: 492, distance: 172.3
click at [1346, 337] on div "CC Alt: Author Avatar EM Alt: Author Avatar 2 more comments" at bounding box center [1380, 344] width 199 height 45
